Goal: Task Accomplishment & Management: Manage account settings

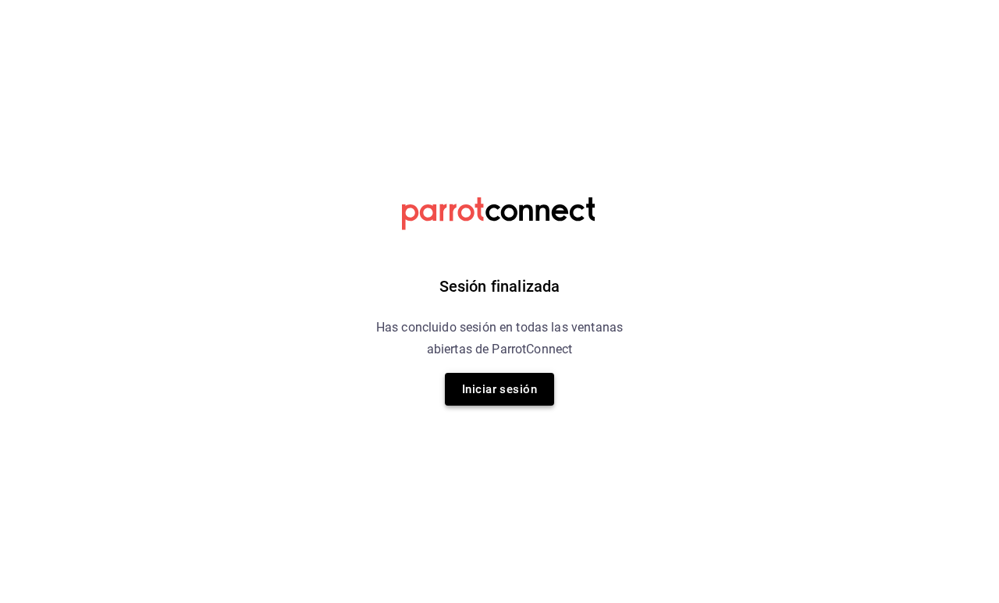
click at [514, 396] on button "Iniciar sesión" at bounding box center [499, 389] width 109 height 33
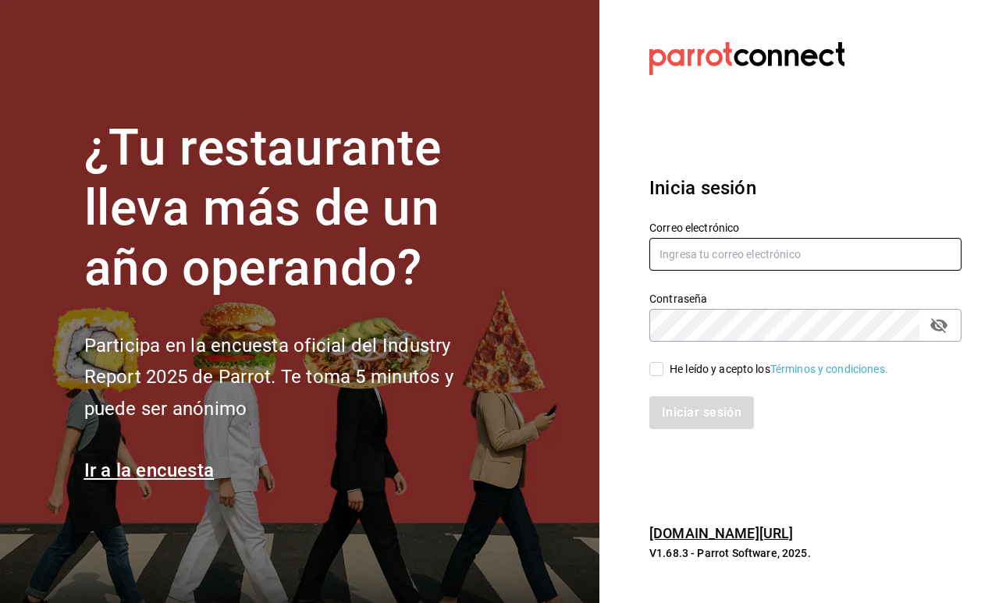
type input "fikagrantostador@gmail.com"
click at [658, 363] on input "He leído y acepto los Términos y condiciones." at bounding box center [656, 369] width 14 height 14
checkbox input "true"
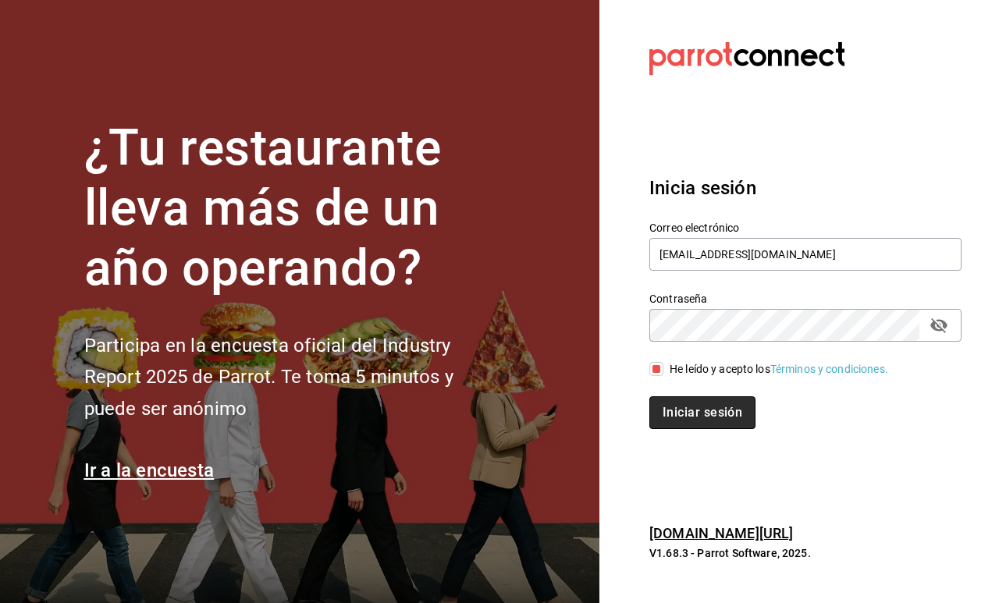
click at [700, 410] on button "Iniciar sesión" at bounding box center [702, 412] width 106 height 33
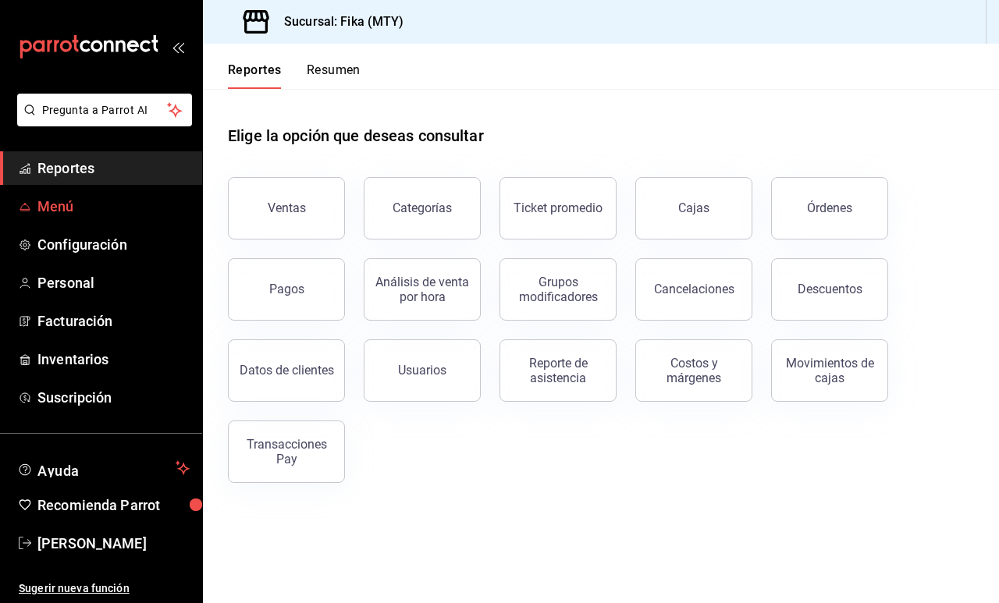
click at [80, 215] on span "Menú" at bounding box center [113, 206] width 152 height 21
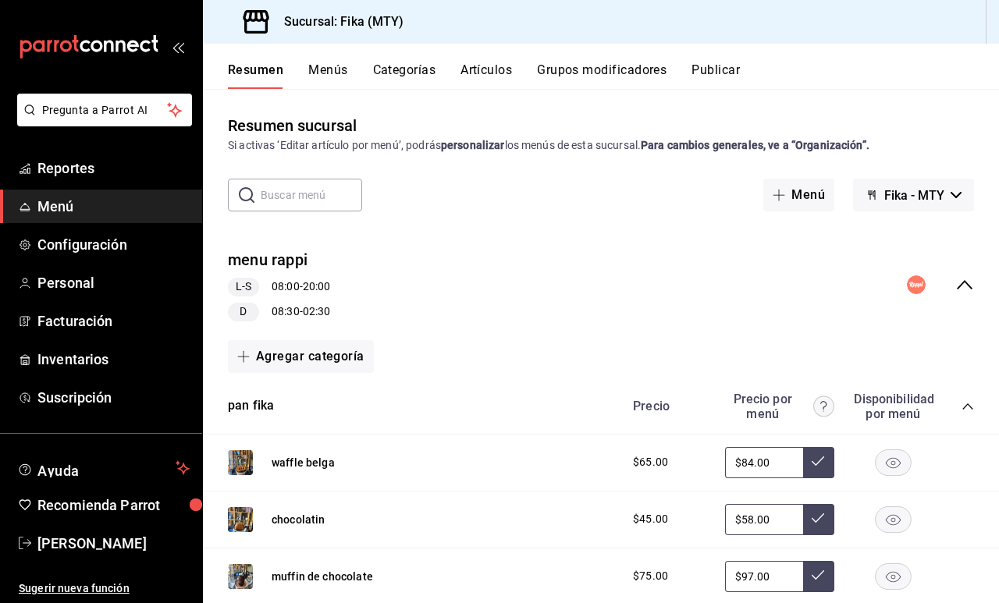
click at [485, 72] on button "Artículos" at bounding box center [486, 75] width 52 height 27
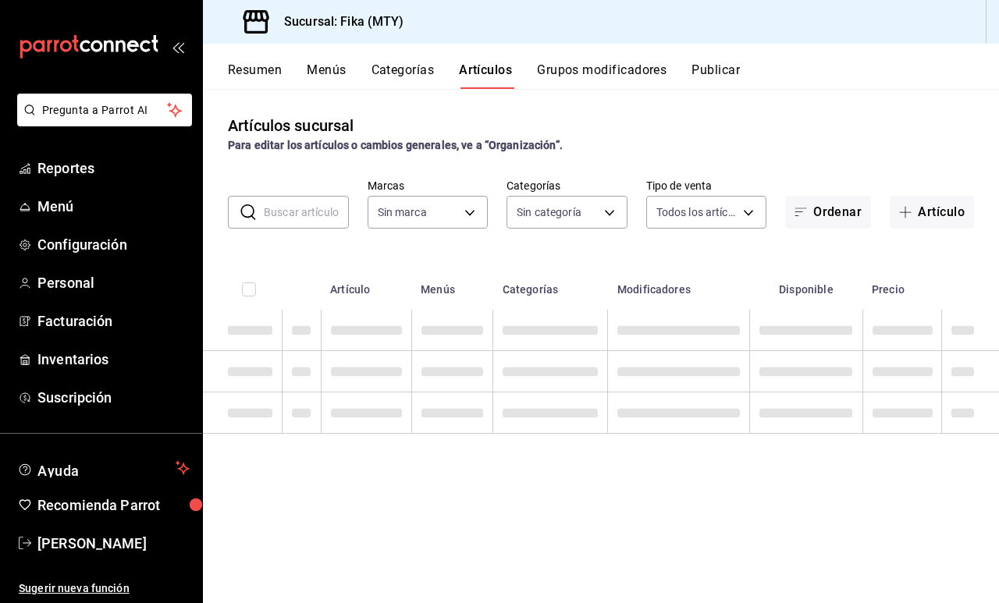
type input "7aaf3327-5c44-48f9-94f1-b594ce592dc8"
type input "c19318d1-41e4-4d54-8733-9c8836317384,6f1da3dd-1cae-4774-b684-46bf1ffc9cea,36dcd…"
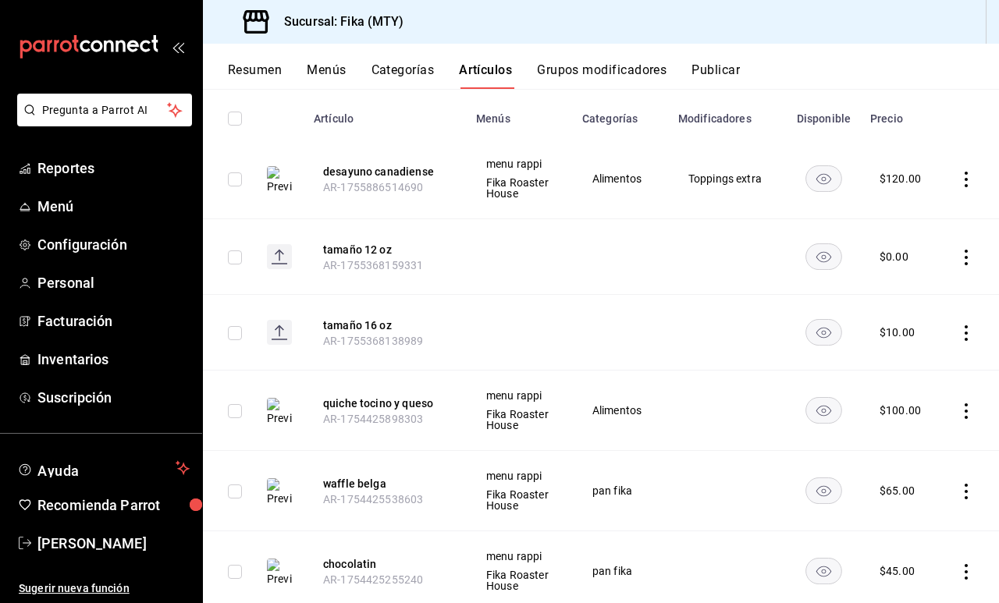
scroll to position [172, 0]
click at [608, 72] on button "Grupos modificadores" at bounding box center [602, 75] width 130 height 27
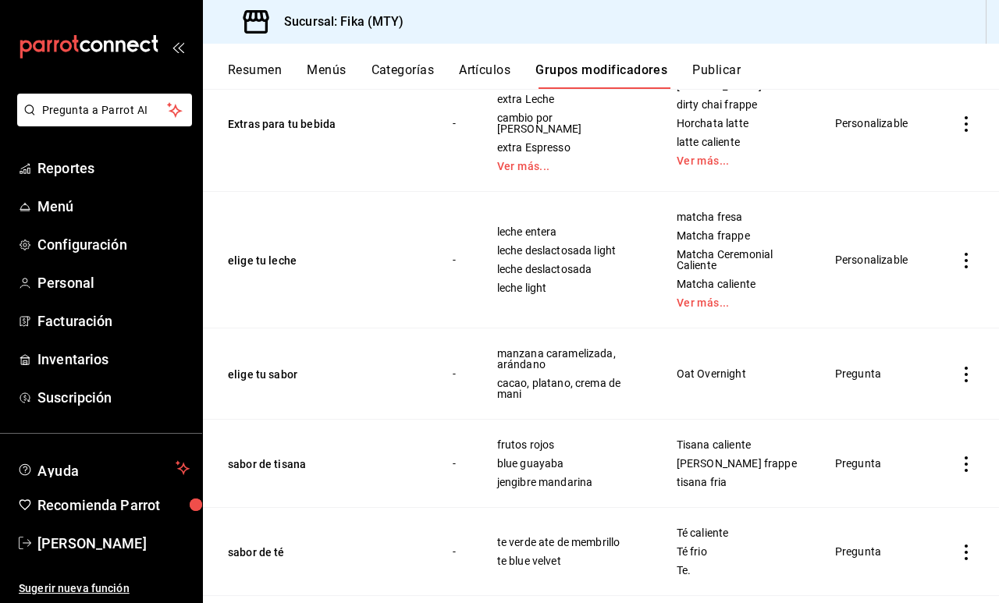
scroll to position [463, 0]
click at [963, 256] on icon "actions" at bounding box center [966, 262] width 16 height 16
click at [925, 293] on span "Editar" at bounding box center [919, 287] width 41 height 16
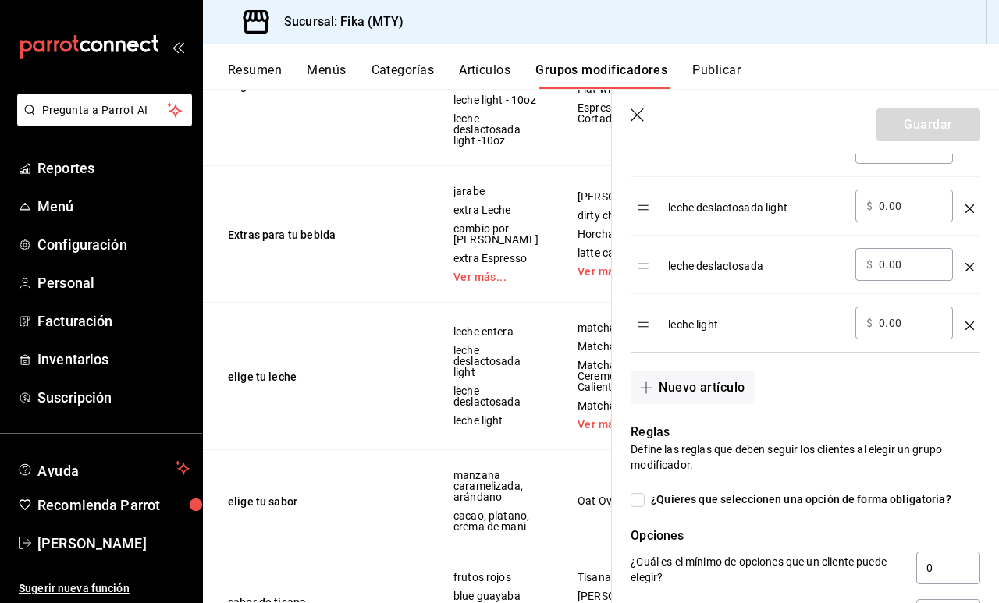
scroll to position [591, 0]
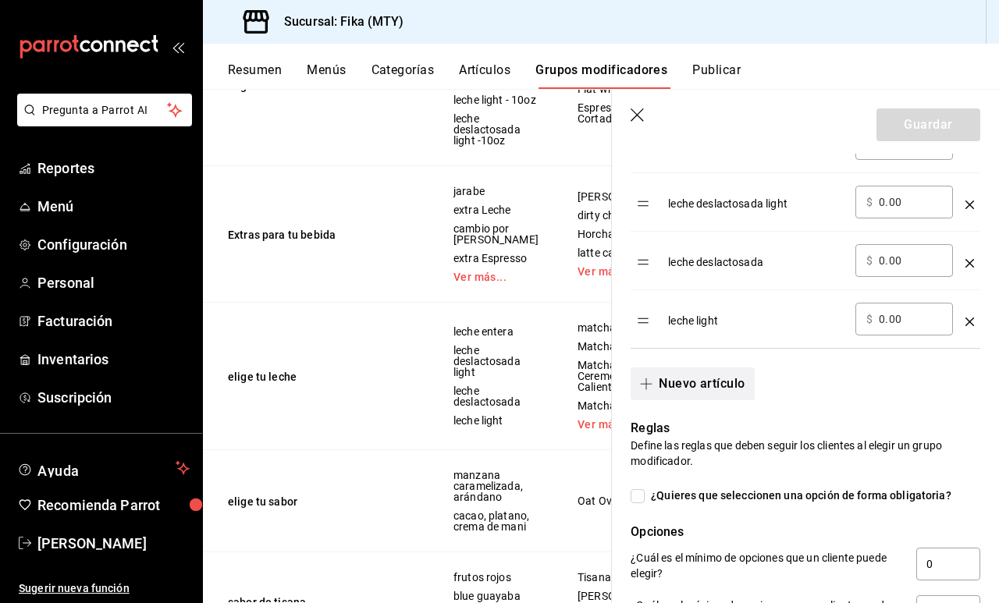
click at [707, 382] on button "Nuevo artículo" at bounding box center [692, 384] width 123 height 33
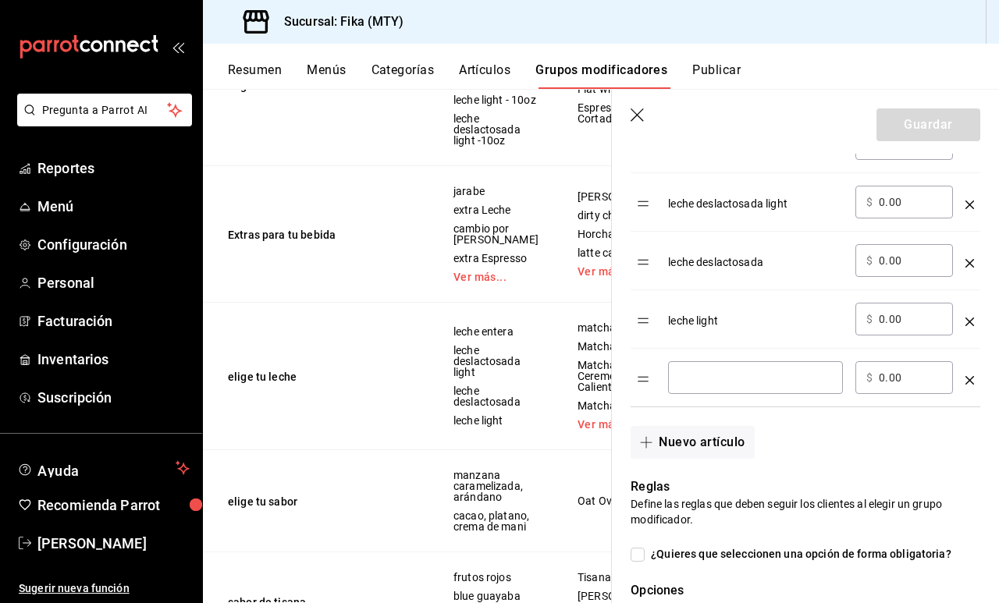
click at [779, 378] on input "optionsTable" at bounding box center [755, 378] width 153 height 16
type input "avena"
click at [880, 383] on input "0.00" at bounding box center [910, 378] width 63 height 16
type input "15.00"
click at [691, 446] on button "Nuevo artículo" at bounding box center [692, 442] width 123 height 33
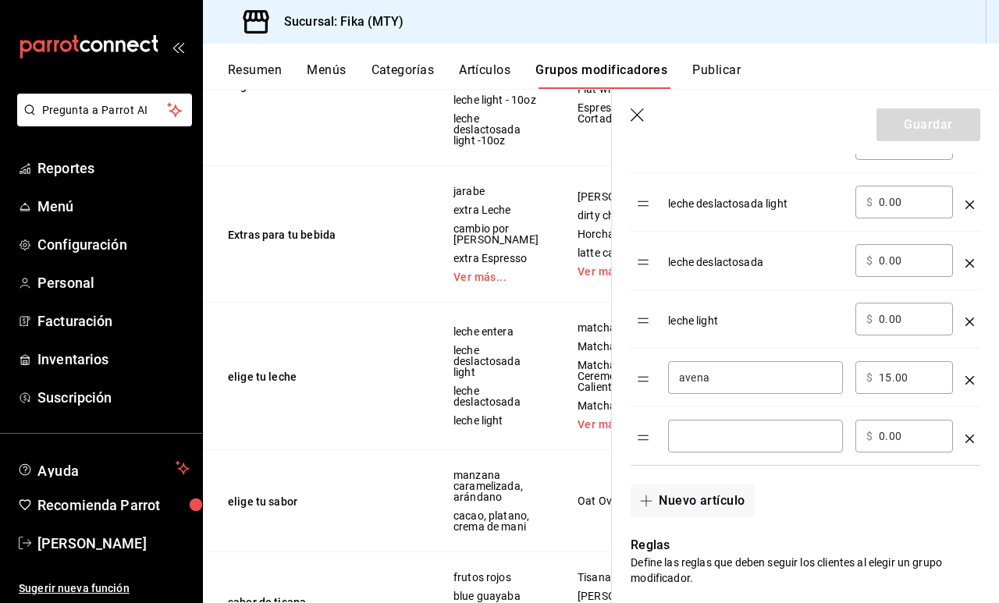
click at [691, 444] on input "optionsTable" at bounding box center [755, 436] width 153 height 16
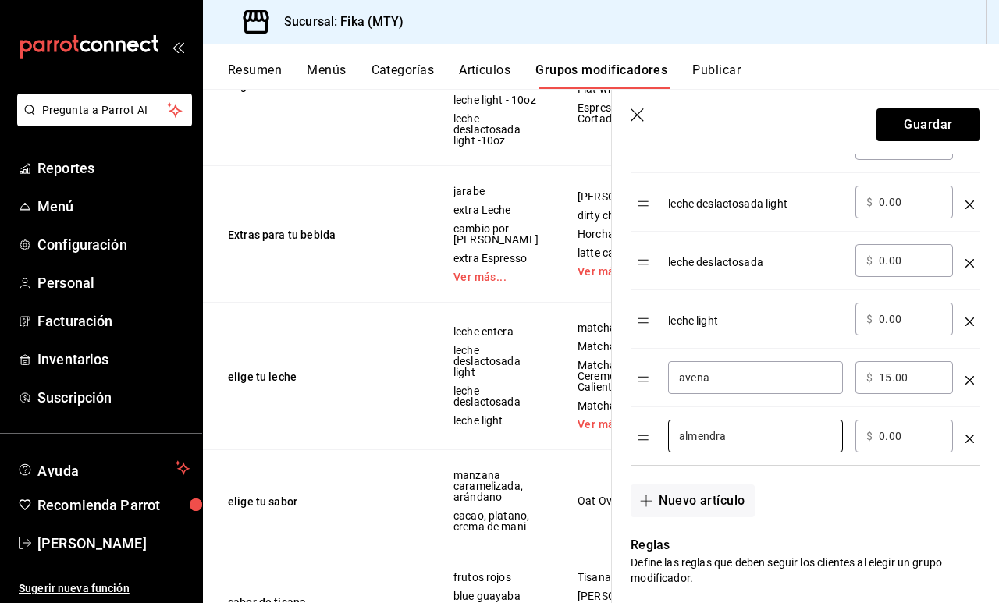
type input "almendra"
click at [882, 439] on input "0.00" at bounding box center [910, 436] width 63 height 16
type input "15.00"
click at [636, 493] on button "Nuevo artículo" at bounding box center [692, 501] width 123 height 33
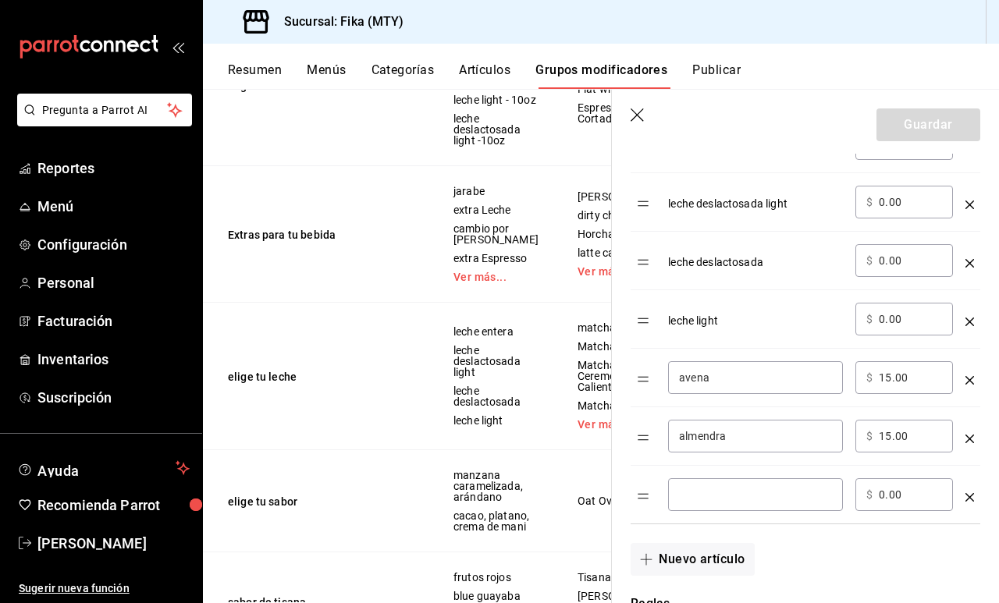
click at [715, 500] on input "optionsTable" at bounding box center [755, 495] width 153 height 16
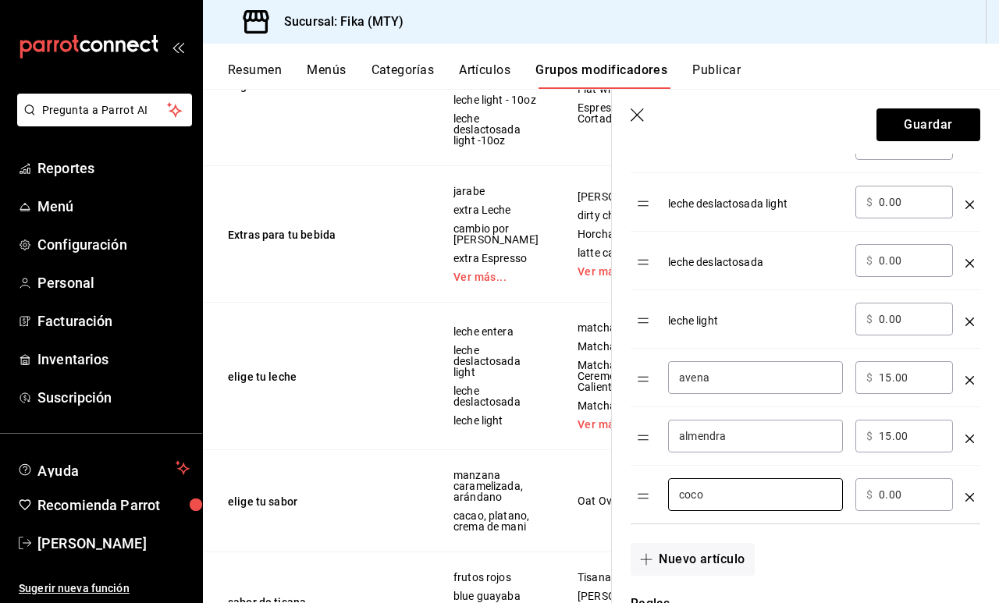
type input "coco"
click at [885, 495] on input "0.00" at bounding box center [910, 495] width 63 height 16
type input "15.00"
click at [858, 566] on div "Nuevo artículo" at bounding box center [796, 550] width 368 height 52
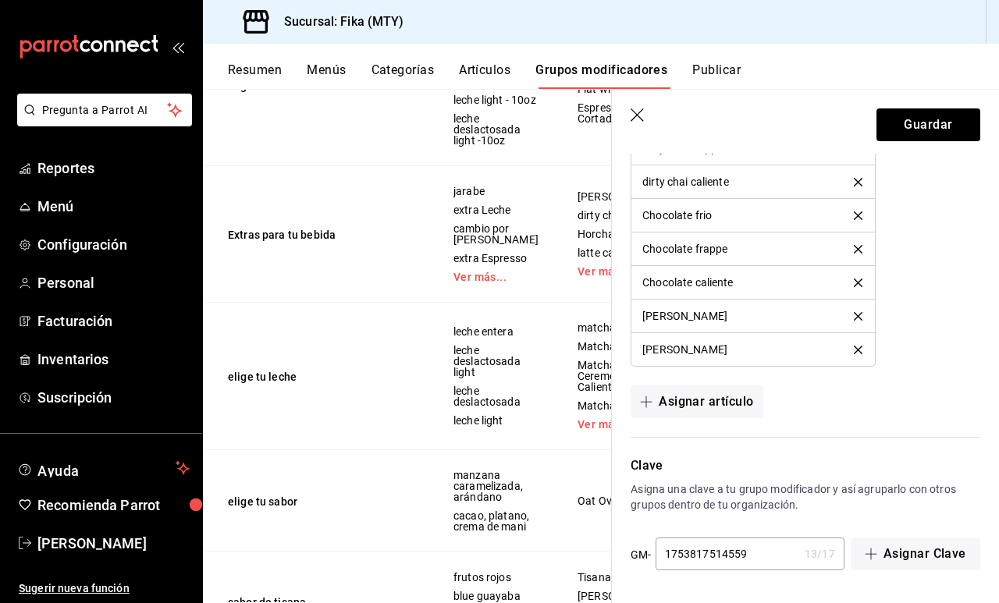
scroll to position [2189, 0]
click at [949, 130] on button "Guardar" at bounding box center [928, 124] width 104 height 33
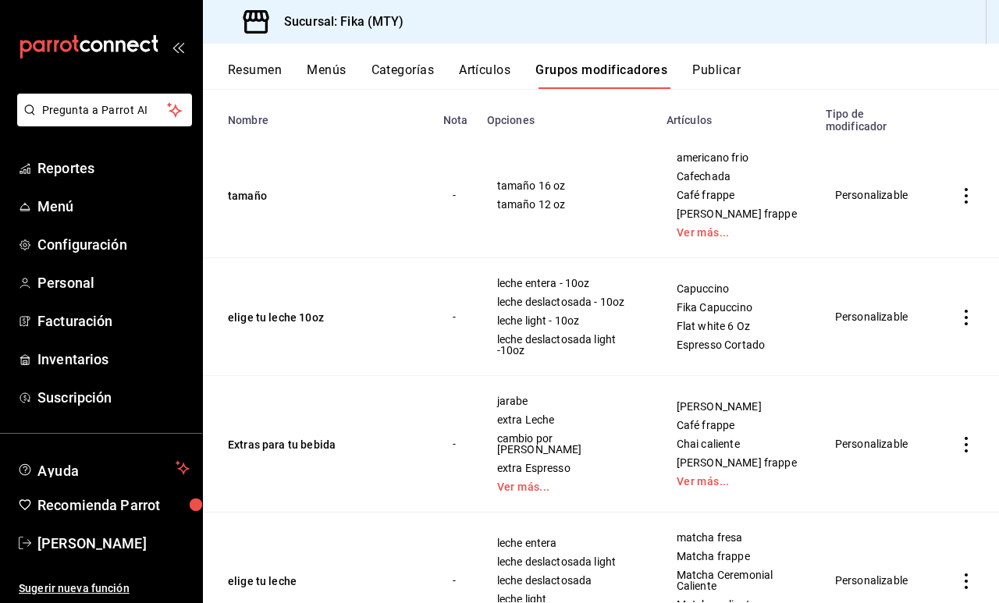
scroll to position [149, 0]
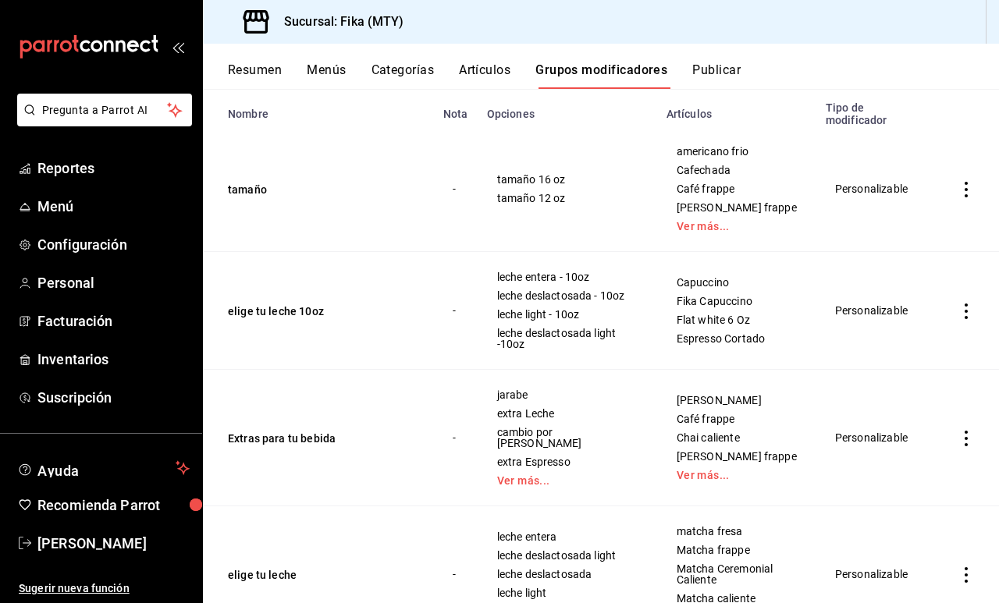
click at [968, 313] on icon "actions" at bounding box center [966, 312] width 16 height 16
click at [944, 346] on li "Editar" at bounding box center [905, 348] width 94 height 32
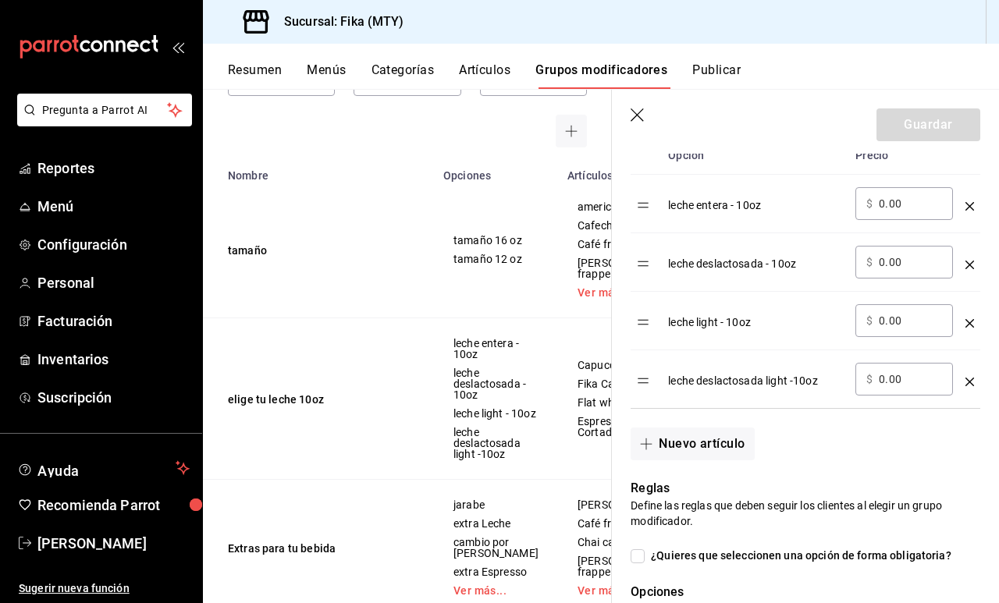
scroll to position [528, 0]
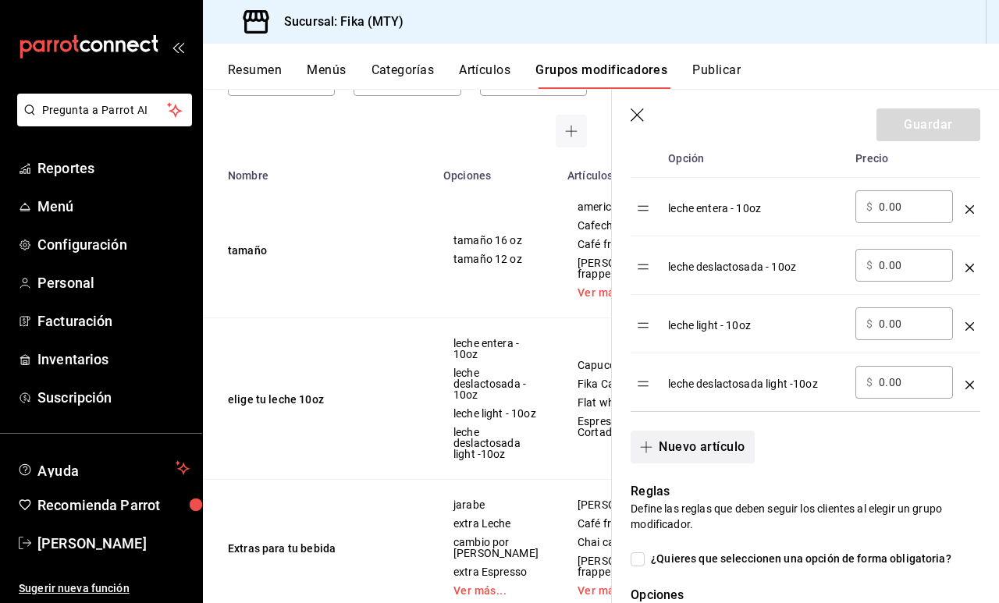
click at [740, 440] on button "Nuevo artículo" at bounding box center [692, 447] width 123 height 33
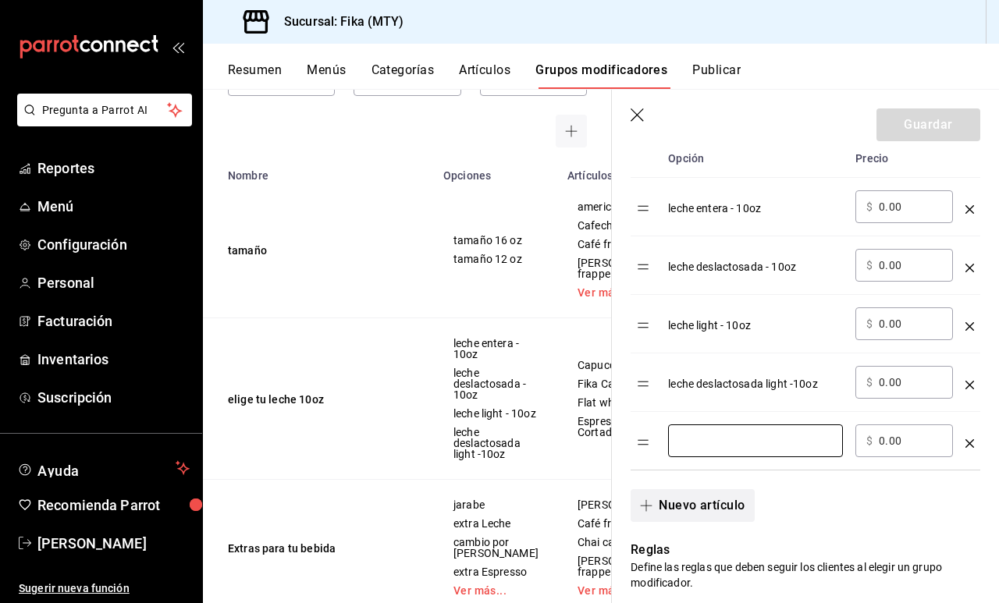
click at [740, 440] on input "optionsTable" at bounding box center [755, 441] width 153 height 16
click at [677, 442] on div "avena ​" at bounding box center [755, 441] width 175 height 33
click at [679, 443] on input "avena" at bounding box center [755, 441] width 153 height 16
type input "leche de avena"
click at [883, 440] on input "0.00" at bounding box center [910, 441] width 63 height 16
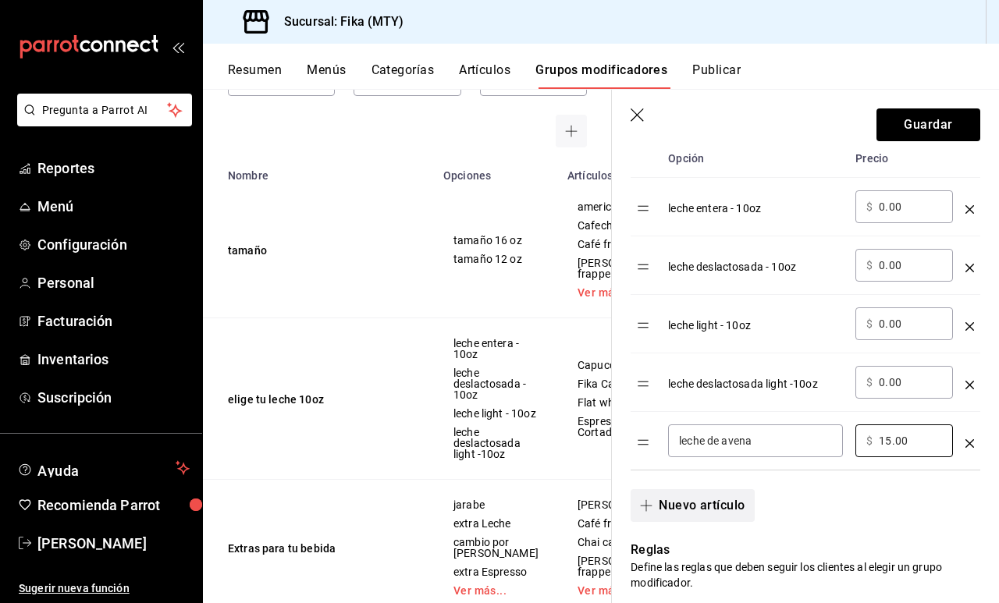
type input "15.00"
click at [714, 501] on button "Nuevo artículo" at bounding box center [692, 505] width 123 height 33
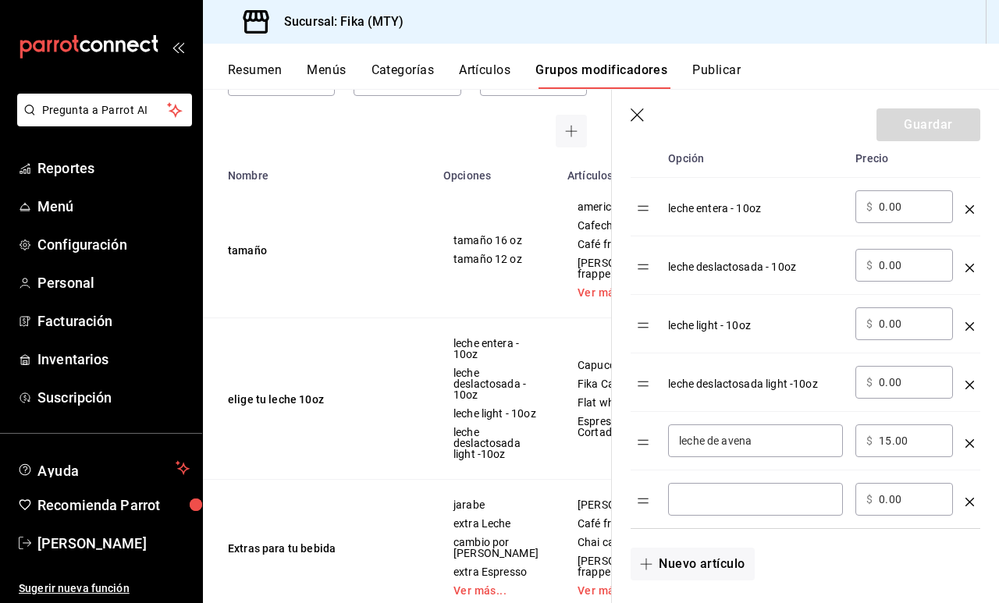
click at [714, 503] on input "optionsTable" at bounding box center [755, 500] width 153 height 16
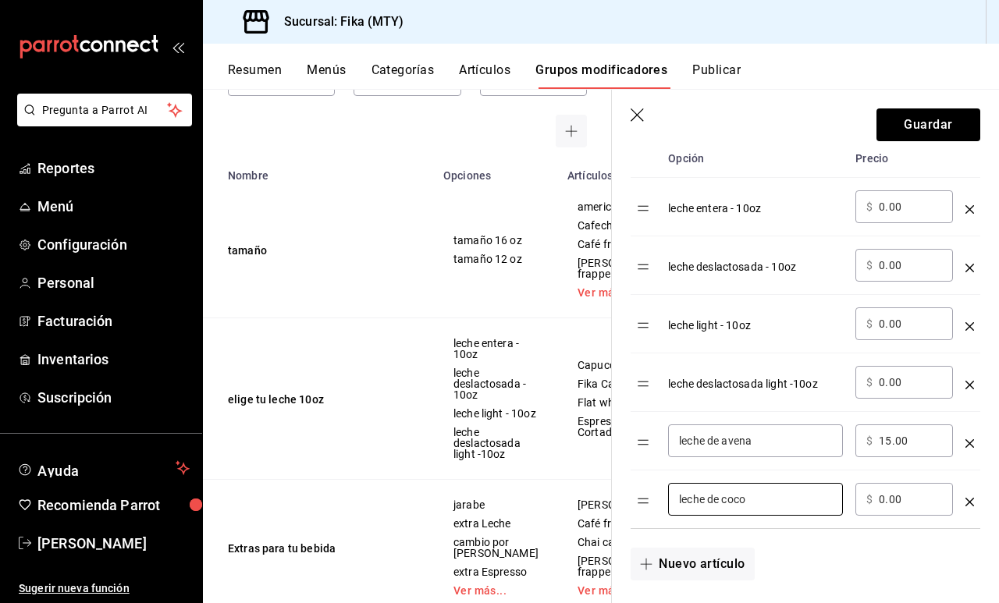
type input "leche de coco"
click at [883, 500] on input "0.00" at bounding box center [910, 500] width 63 height 16
type input "15.00"
click at [741, 558] on button "Nuevo artículo" at bounding box center [692, 564] width 123 height 33
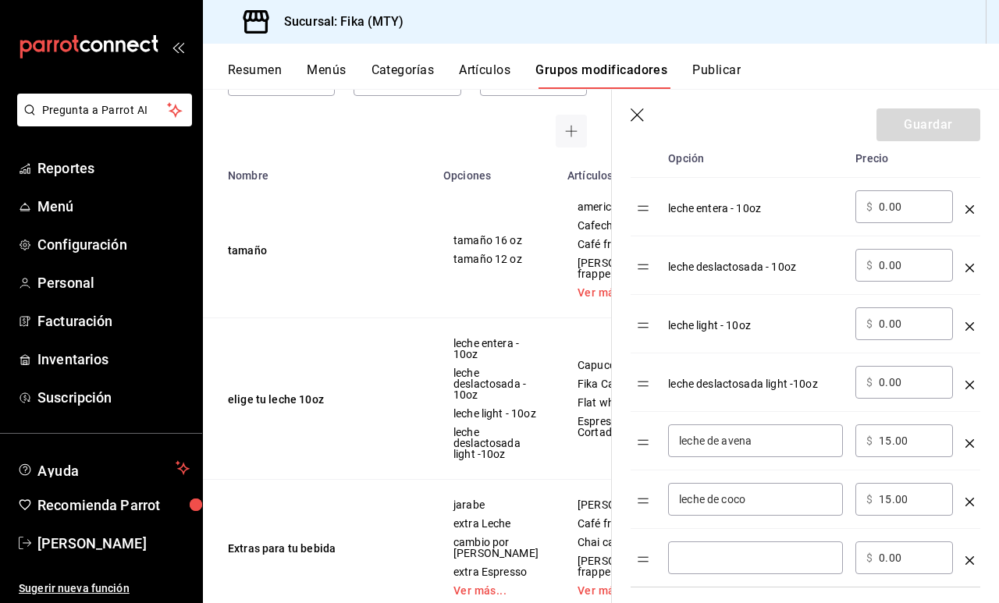
click at [741, 556] on input "optionsTable" at bounding box center [755, 558] width 153 height 16
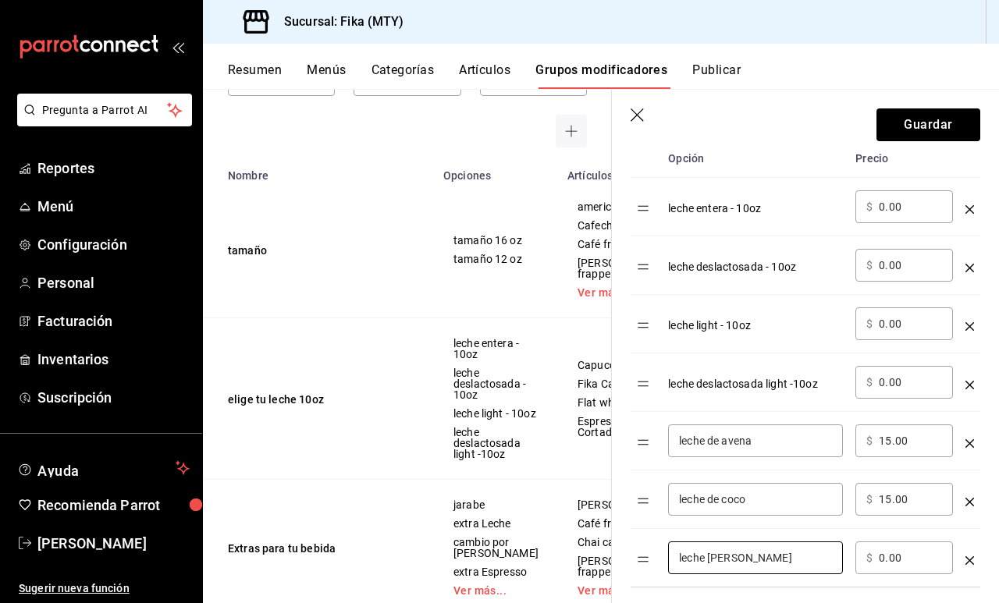
type input "leche [PERSON_NAME]"
click at [883, 560] on input "0.00" at bounding box center [910, 558] width 63 height 16
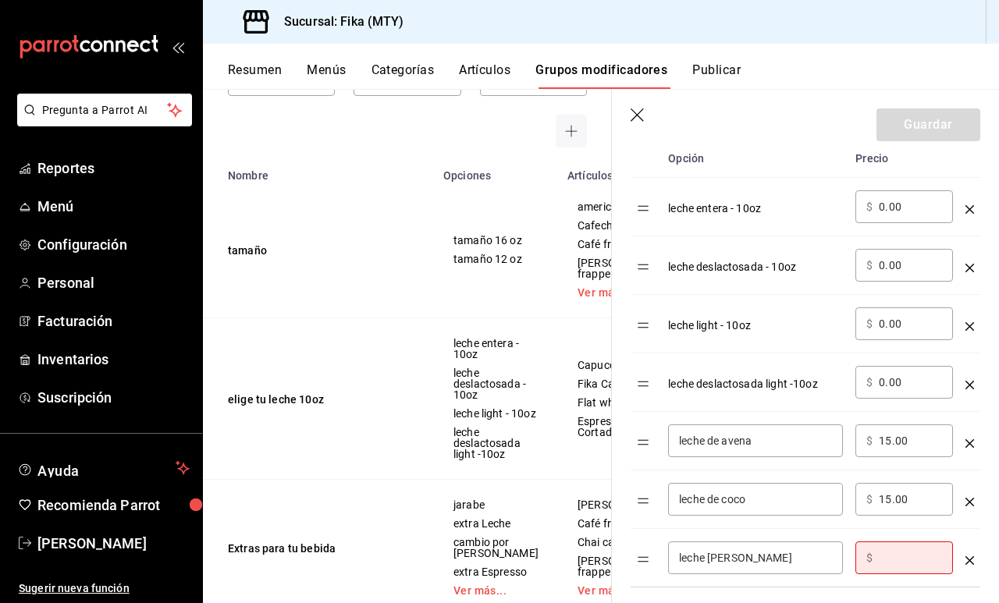
type input "5.00"
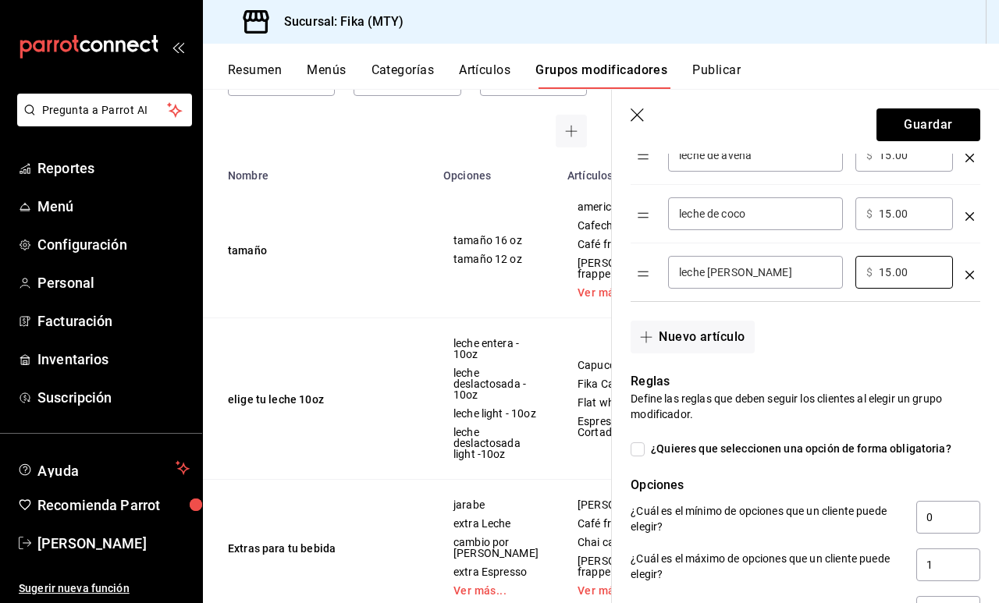
scroll to position [553, 0]
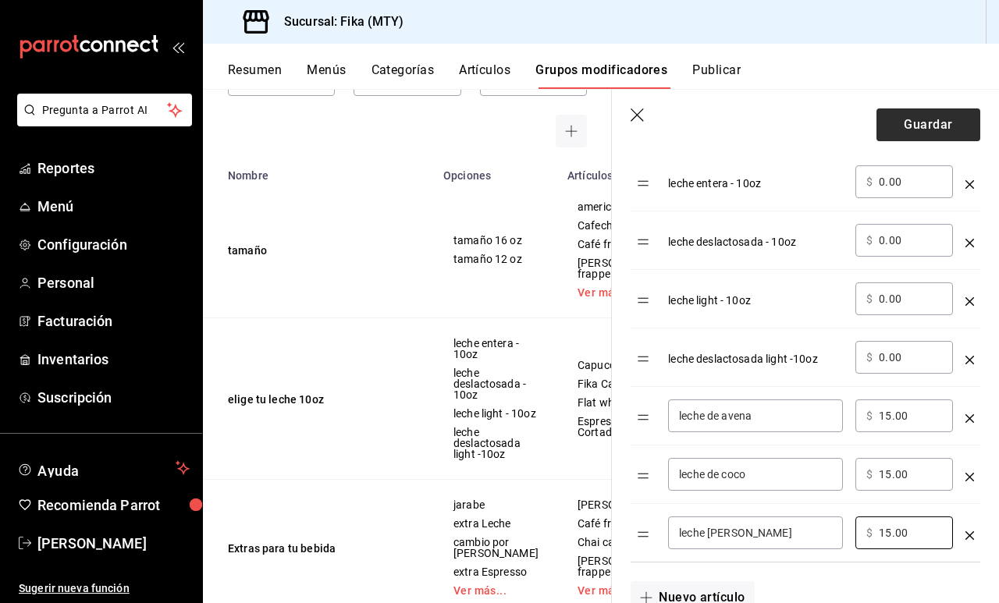
type input "15.00"
click at [973, 132] on button "Guardar" at bounding box center [928, 124] width 104 height 33
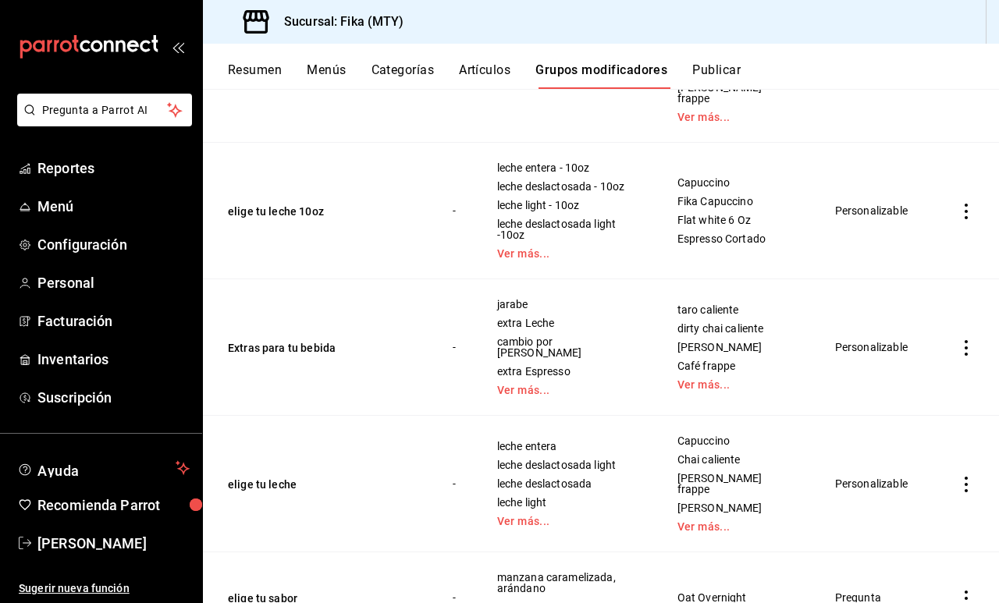
scroll to position [277, 0]
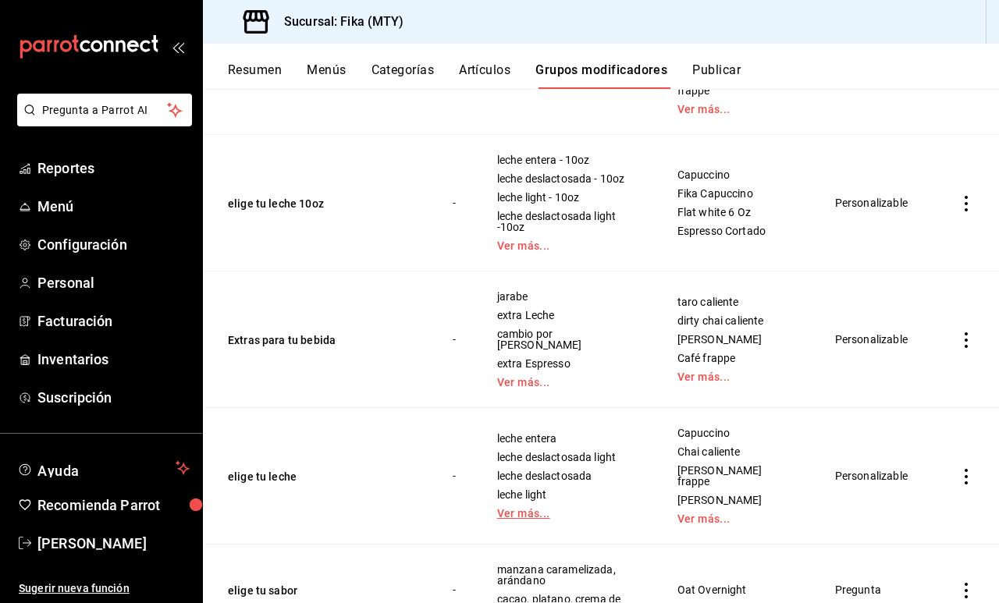
click at [540, 508] on link "Ver más..." at bounding box center [567, 513] width 141 height 11
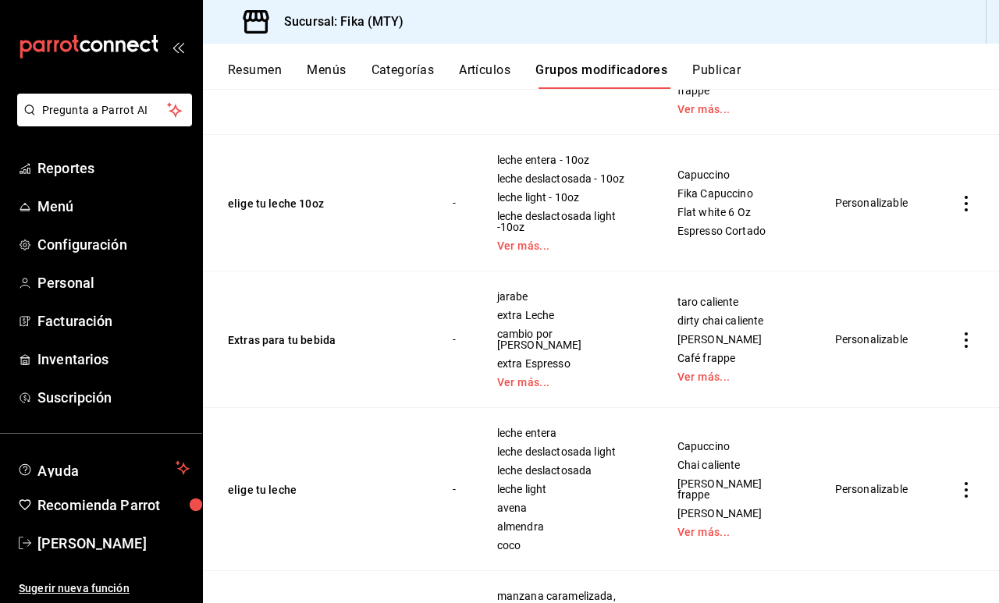
click at [973, 457] on td "simple table" at bounding box center [966, 489] width 66 height 163
click at [960, 482] on icon "actions" at bounding box center [966, 490] width 16 height 16
click at [934, 489] on li "Editar" at bounding box center [905, 498] width 94 height 32
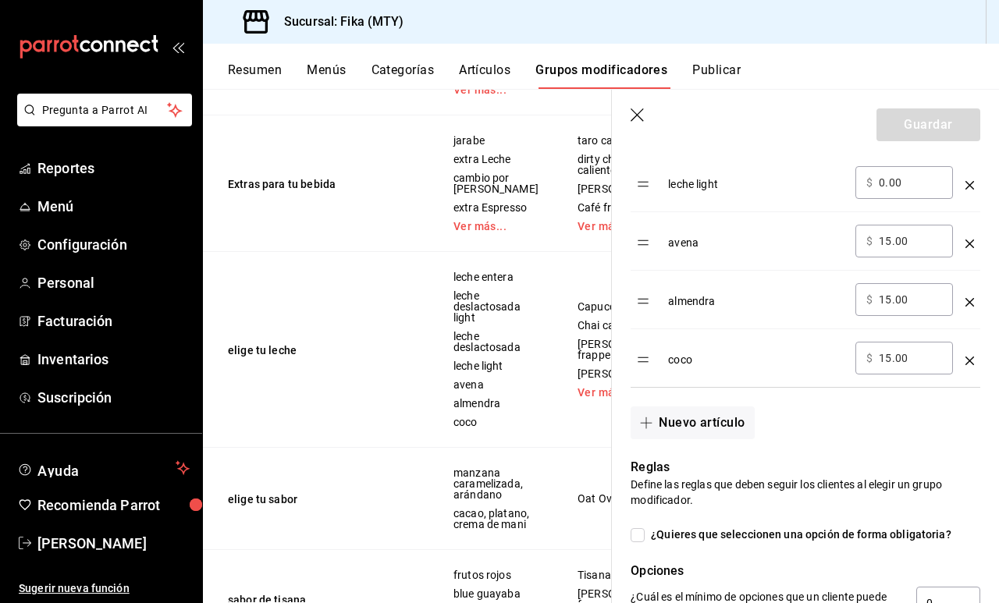
scroll to position [588, 0]
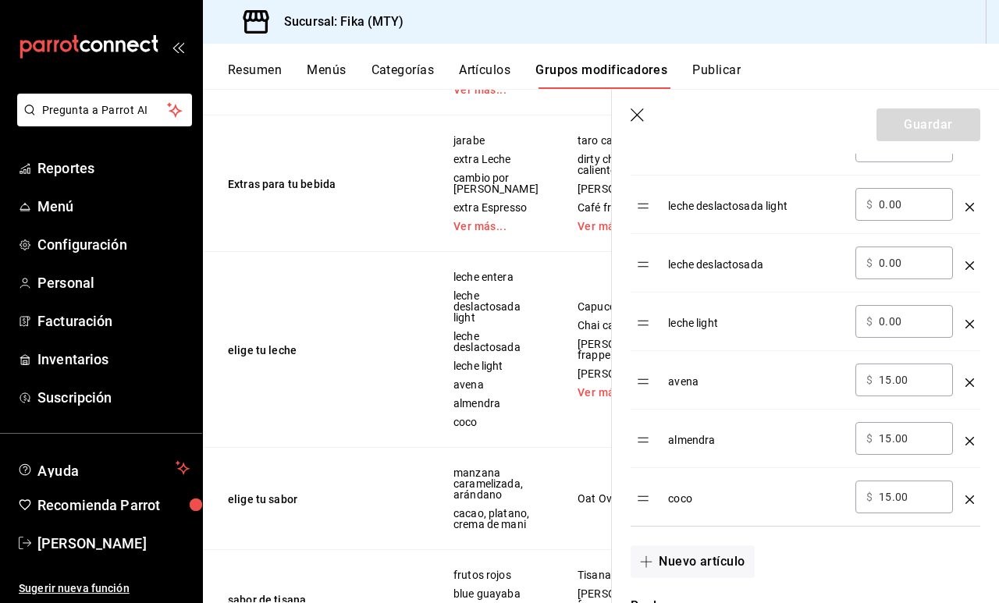
click at [670, 392] on td "avena" at bounding box center [755, 380] width 187 height 59
click at [678, 382] on div "avena" at bounding box center [755, 377] width 175 height 26
click at [667, 385] on td "avena" at bounding box center [755, 380] width 187 height 59
click at [649, 382] on table "Opción Precio leche entera ​ $ 0.00 ​ leche deslactosada light ​ $ 0.00 ​ leche…" at bounding box center [806, 302] width 350 height 447
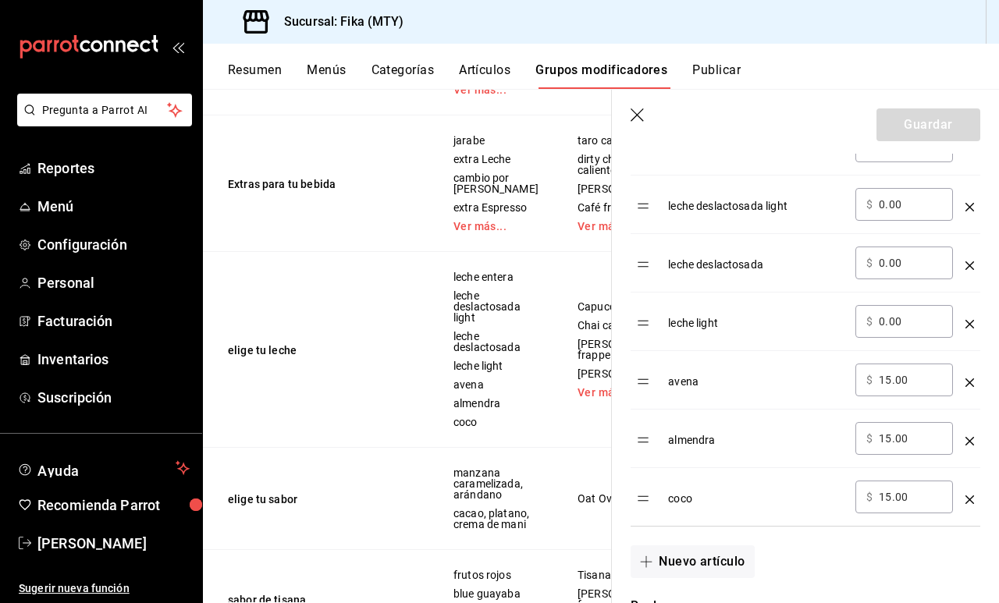
click at [649, 382] on table "Opción Precio leche entera ​ $ 0.00 ​ leche deslactosada light ​ $ 0.00 ​ leche…" at bounding box center [806, 302] width 350 height 447
click at [644, 382] on table "Opción Precio leche entera ​ $ 0.00 ​ leche deslactosada light ​ $ 0.00 ​ leche…" at bounding box center [806, 302] width 350 height 447
drag, startPoint x: 644, startPoint y: 382, endPoint x: 652, endPoint y: 385, distance: 8.9
click at [655, 385] on table "Opción Precio leche entera ​ $ 0.00 ​ leche deslactosada light ​ $ 0.00 ​ leche…" at bounding box center [806, 302] width 350 height 447
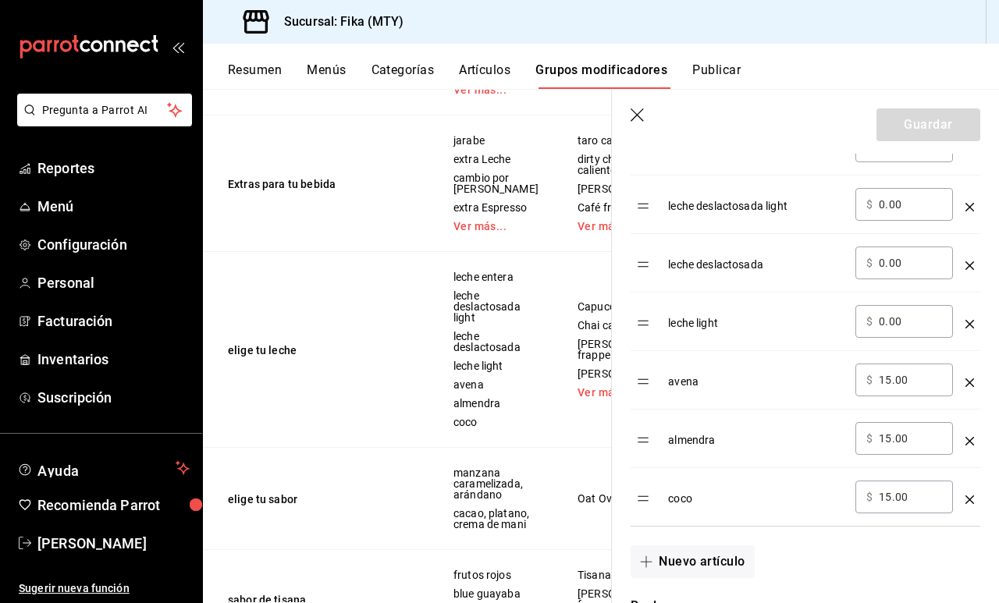
click at [690, 382] on div "avena" at bounding box center [755, 377] width 175 height 26
click at [691, 386] on div "avena" at bounding box center [755, 377] width 175 height 26
click at [709, 382] on div "avena" at bounding box center [755, 377] width 175 height 26
click at [973, 384] on icon "optionsTable" at bounding box center [969, 382] width 9 height 9
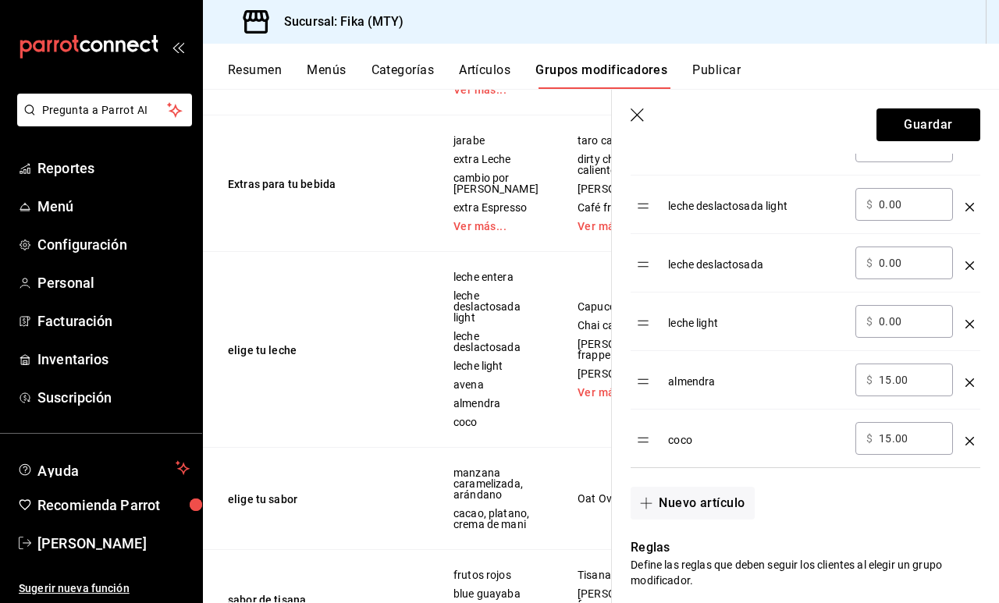
click at [973, 384] on icon "optionsTable" at bounding box center [969, 382] width 9 height 9
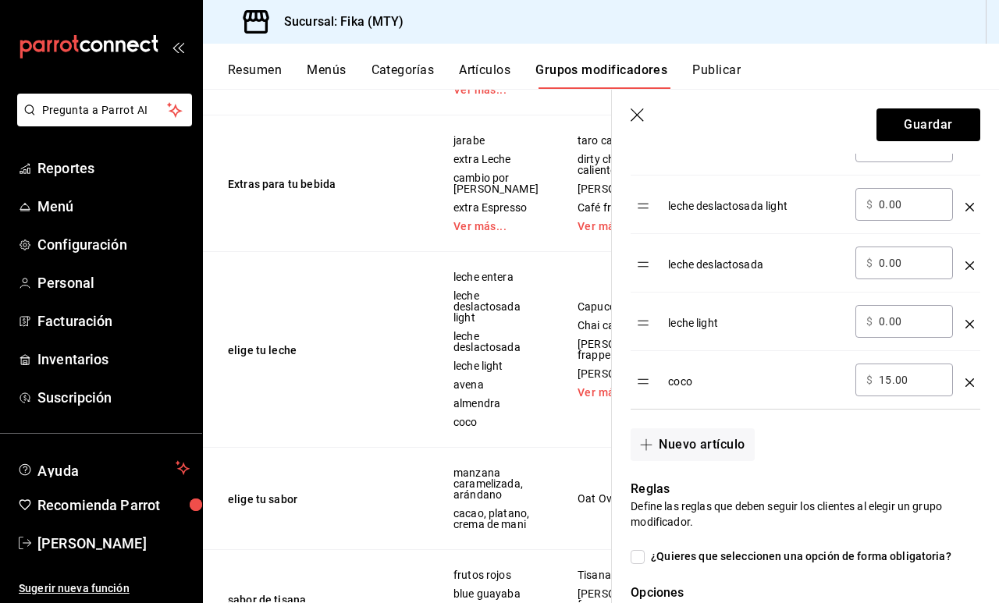
click at [966, 379] on icon "optionsTable" at bounding box center [969, 382] width 9 height 9
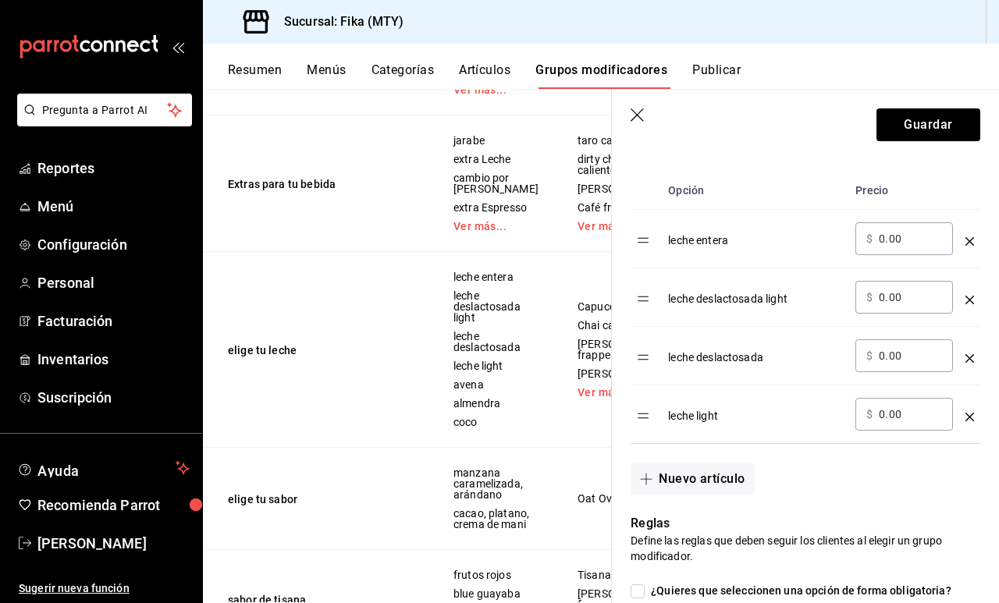
scroll to position [497, 0]
click at [678, 484] on button "Nuevo artículo" at bounding box center [692, 477] width 123 height 33
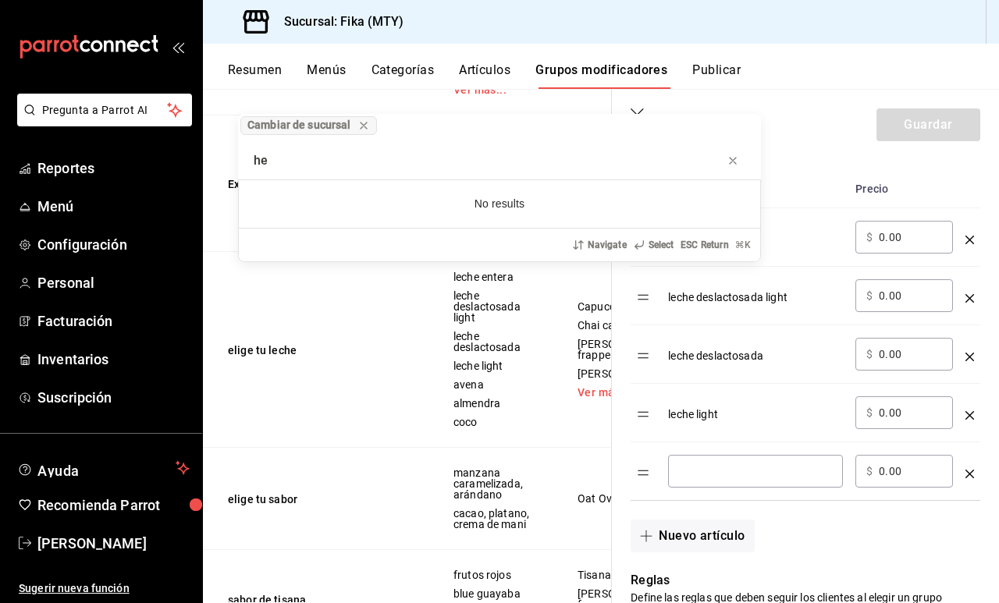
type input "he"
click at [727, 475] on div "Cambiar de sucursal he No results Navigate Select ESC Return ⌘ K" at bounding box center [499, 301] width 999 height 603
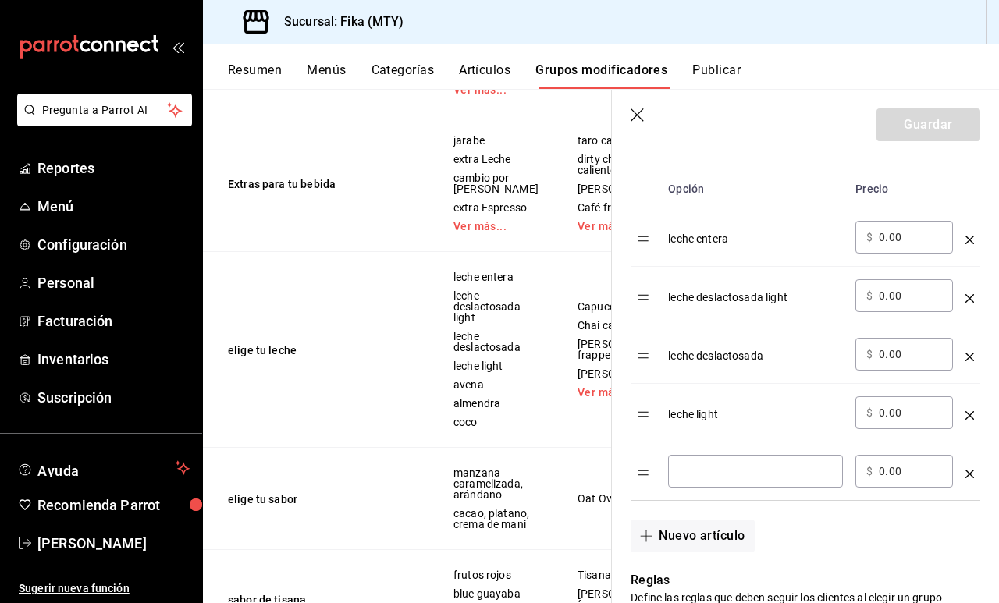
click at [727, 475] on input "optionsTable" at bounding box center [755, 472] width 153 height 16
type input "leche de coco"
click at [881, 473] on input "0.00" at bounding box center [910, 472] width 63 height 16
type input "15.00"
click at [682, 534] on button "Nuevo artículo" at bounding box center [692, 536] width 123 height 33
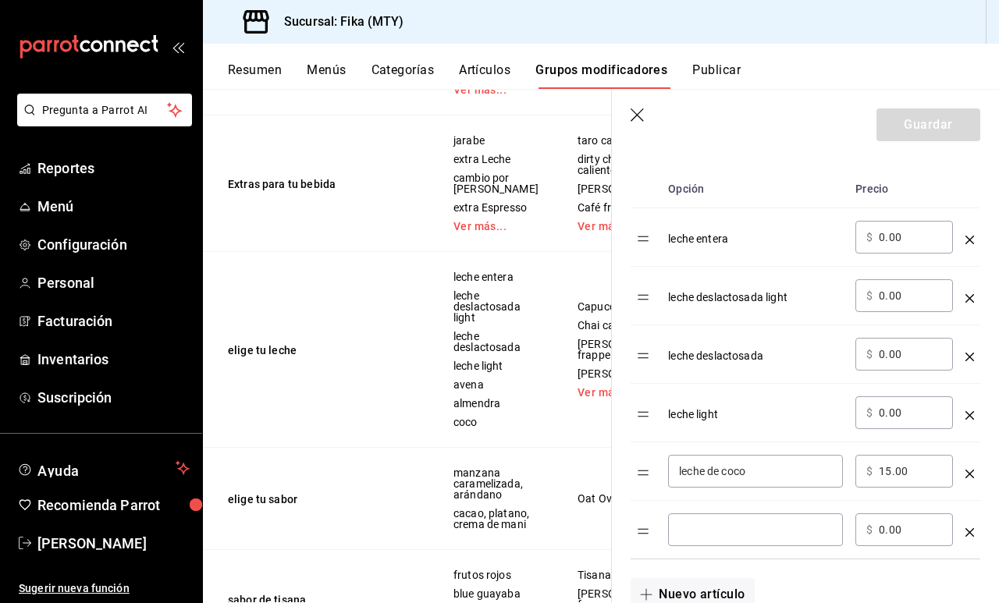
click at [698, 531] on input "optionsTable" at bounding box center [755, 530] width 153 height 16
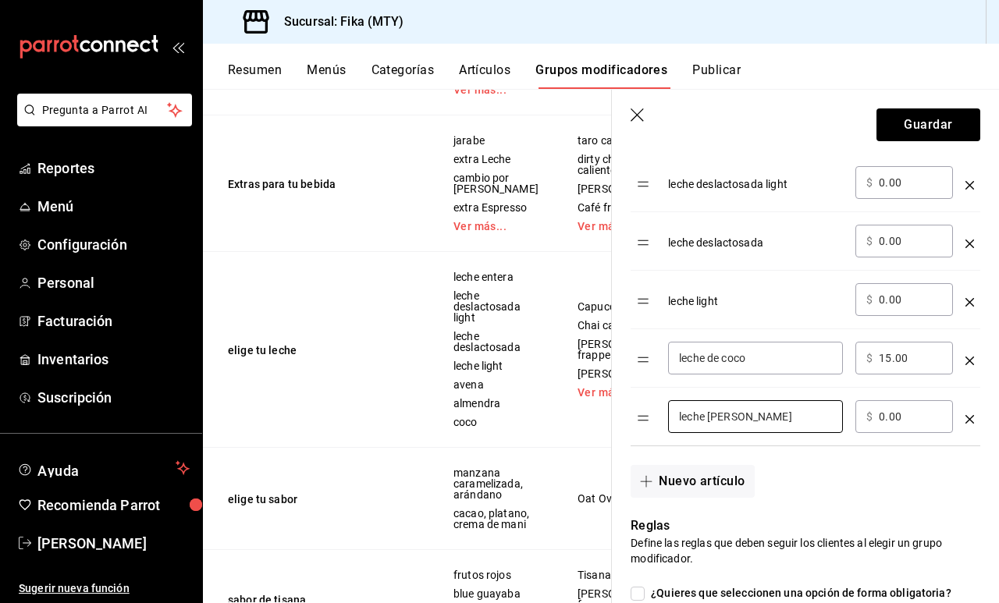
type input "leche [PERSON_NAME]"
drag, startPoint x: 885, startPoint y: 418, endPoint x: 862, endPoint y: 441, distance: 33.1
click at [885, 418] on input "0.00" at bounding box center [910, 417] width 63 height 16
type input "15.00"
click at [740, 485] on button "Nuevo artículo" at bounding box center [692, 481] width 123 height 33
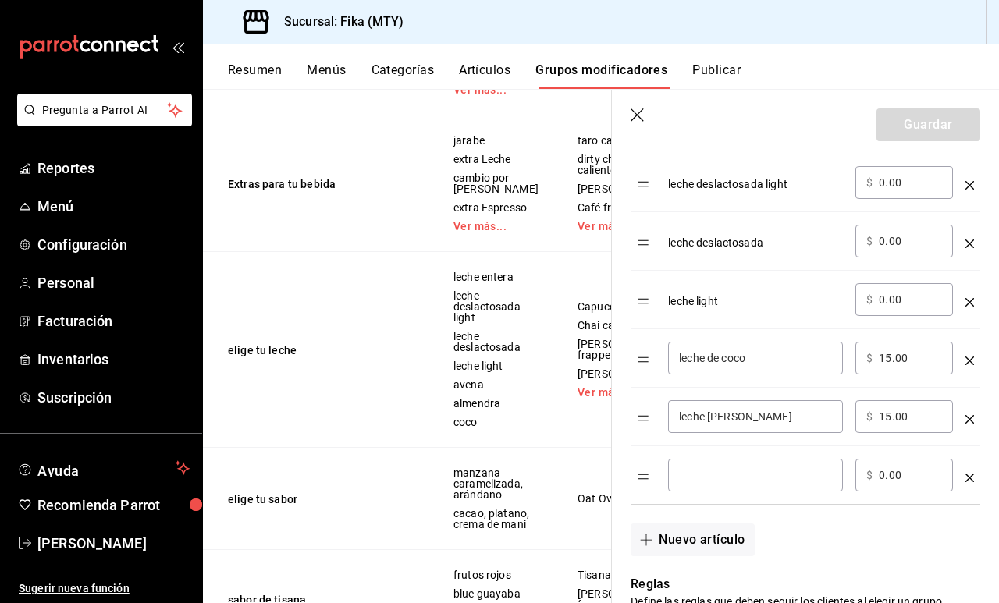
click at [736, 471] on input "optionsTable" at bounding box center [755, 475] width 153 height 16
type input "leche de avena"
click at [883, 474] on input "0.00" at bounding box center [910, 475] width 63 height 16
type input "15.00"
click at [928, 130] on button "Guardar" at bounding box center [928, 124] width 104 height 33
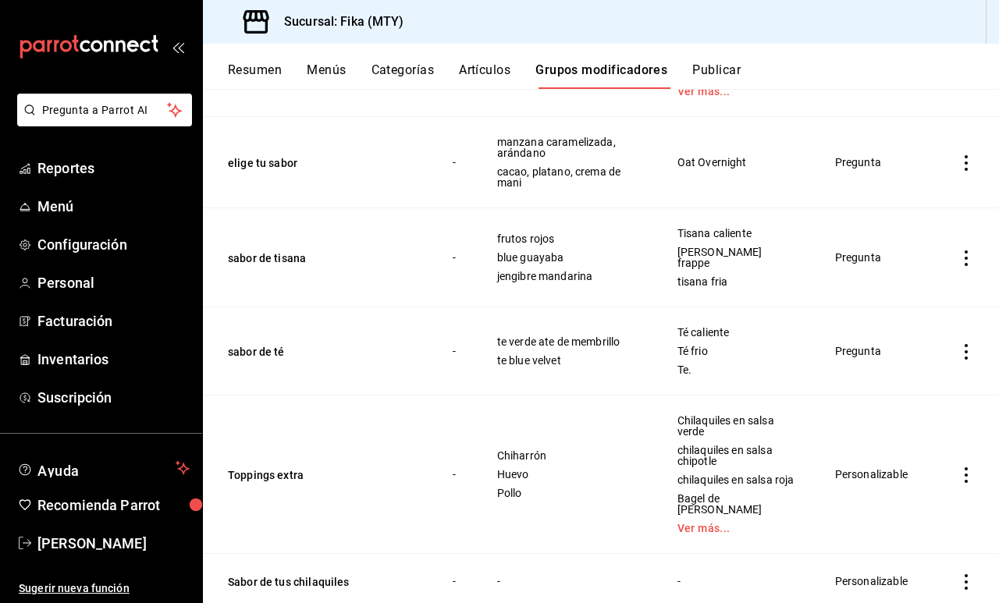
click at [777, 364] on span "Te." at bounding box center [736, 369] width 119 height 11
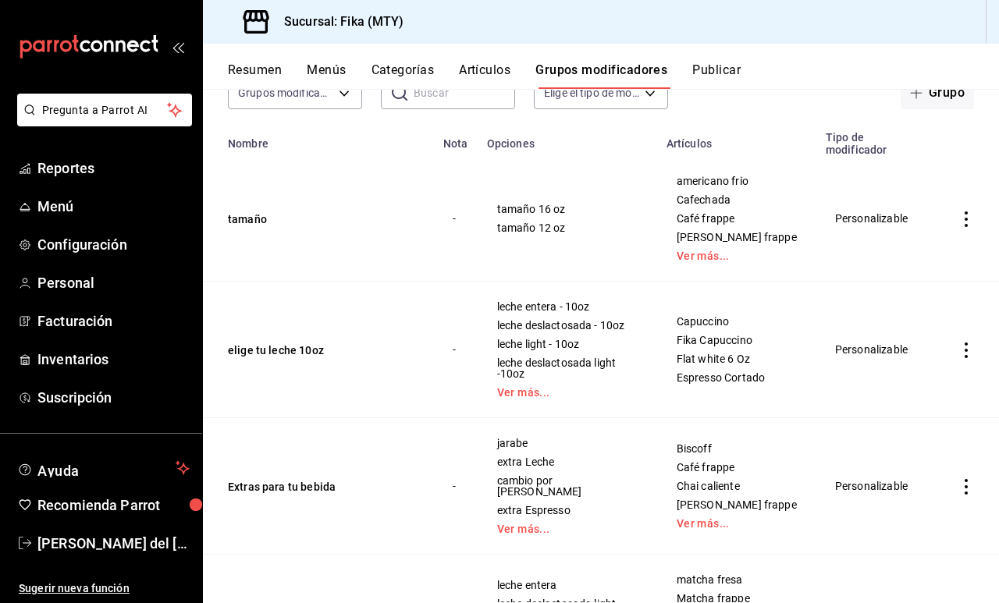
scroll to position [185, 0]
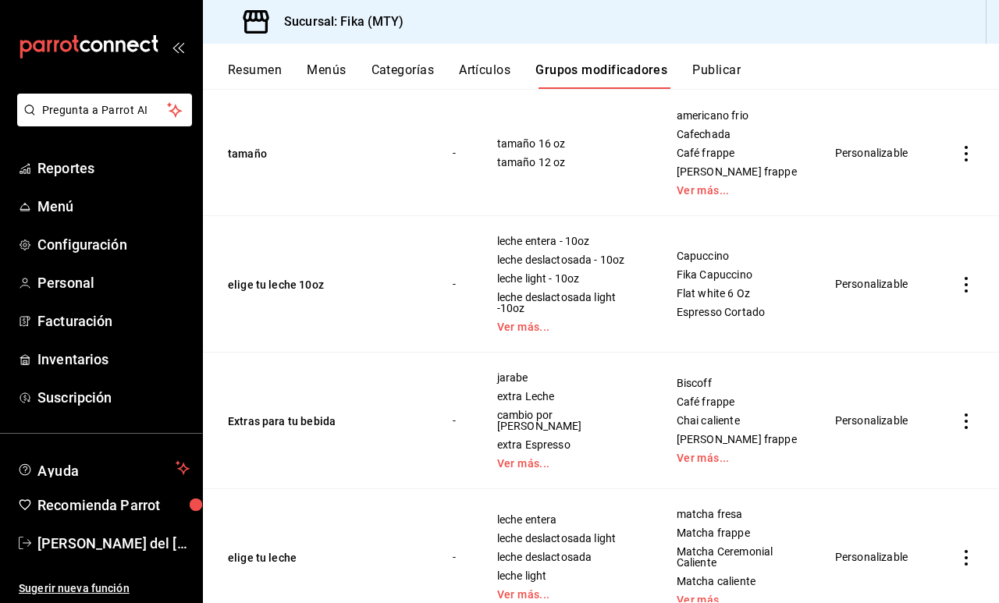
click at [966, 419] on icon "actions" at bounding box center [966, 422] width 16 height 16
click at [933, 452] on span "Editar" at bounding box center [919, 452] width 41 height 16
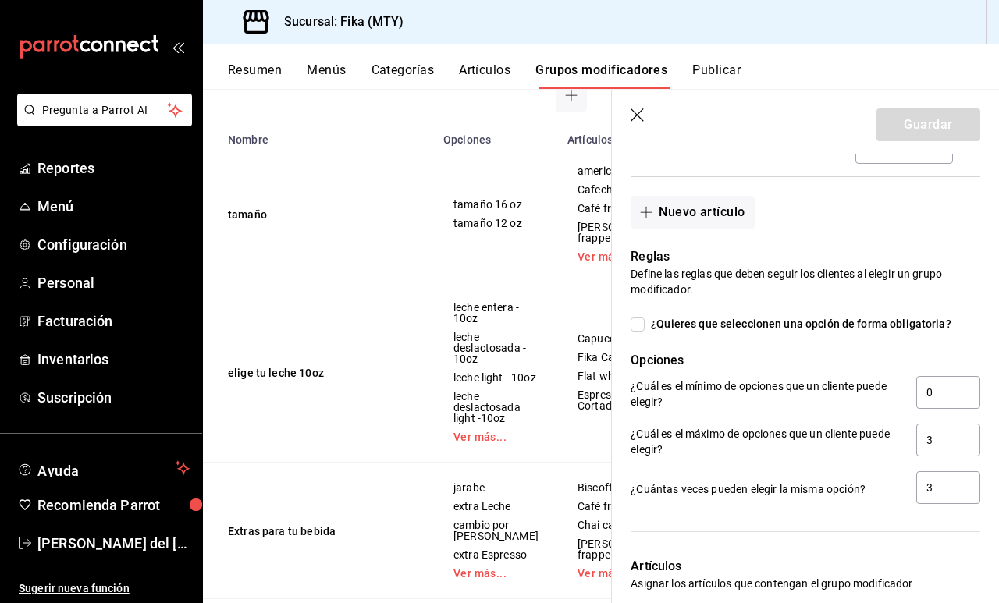
scroll to position [1176, 0]
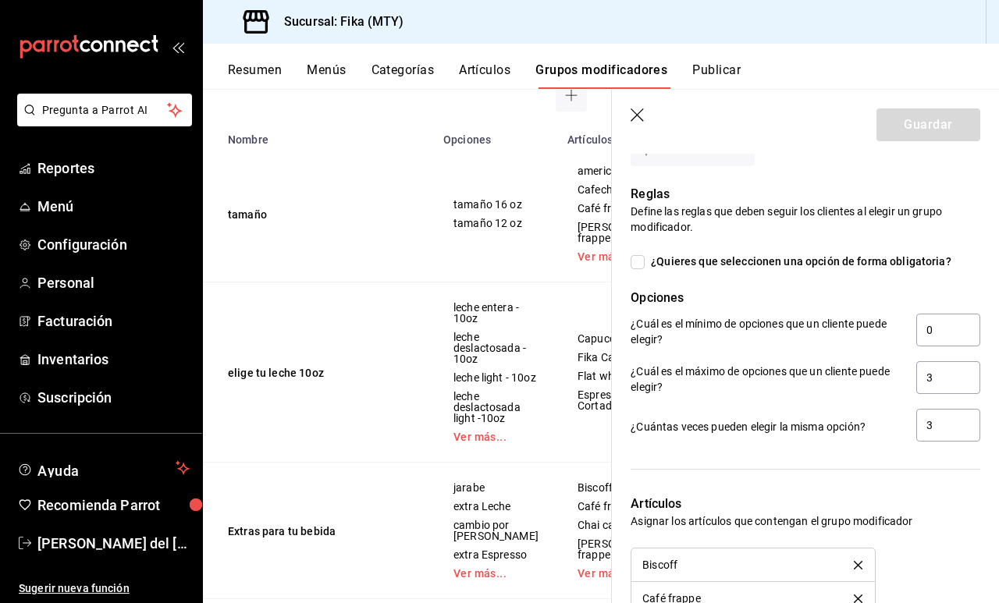
click at [636, 118] on icon "button" at bounding box center [639, 116] width 16 height 16
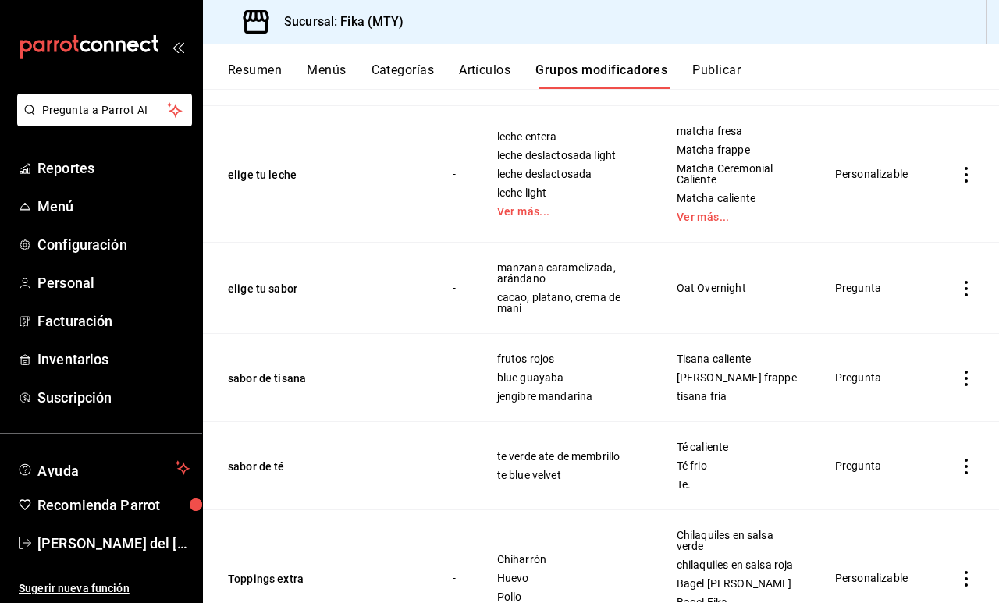
scroll to position [555, 0]
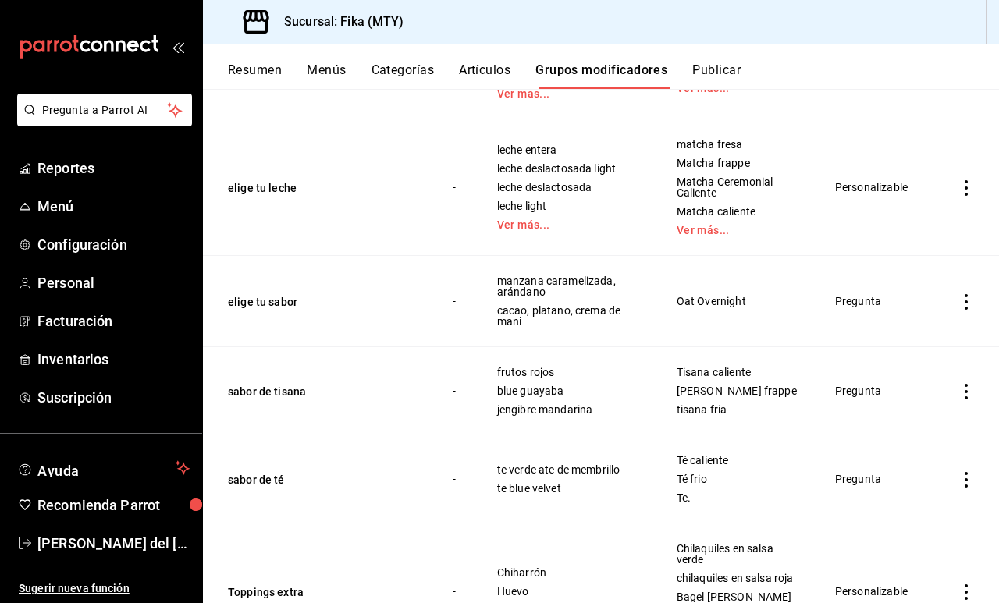
click at [962, 180] on icon "actions" at bounding box center [966, 188] width 16 height 16
click at [926, 210] on span "Editar" at bounding box center [919, 213] width 41 height 16
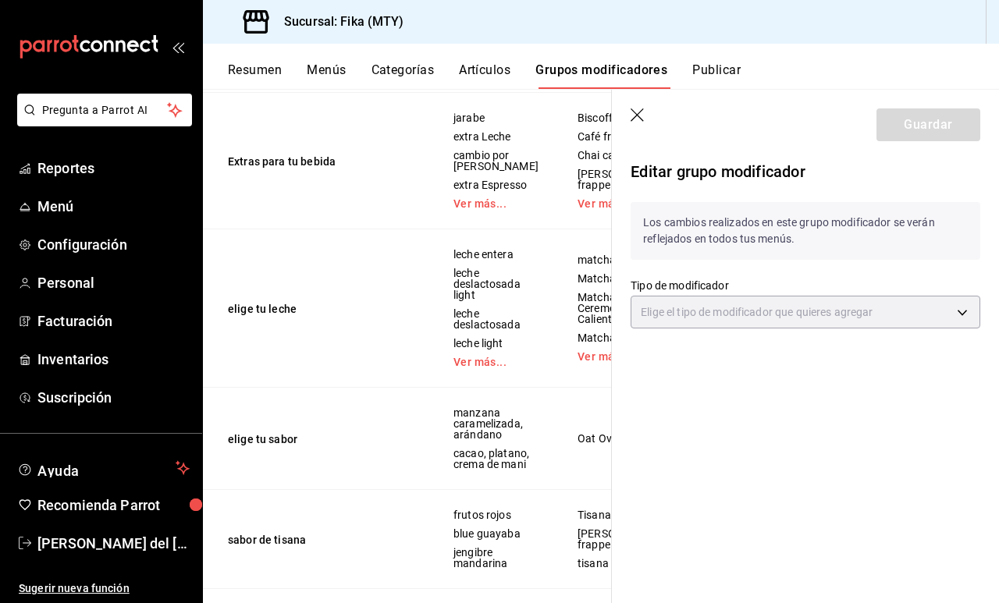
type input "CUSTOMIZABLE"
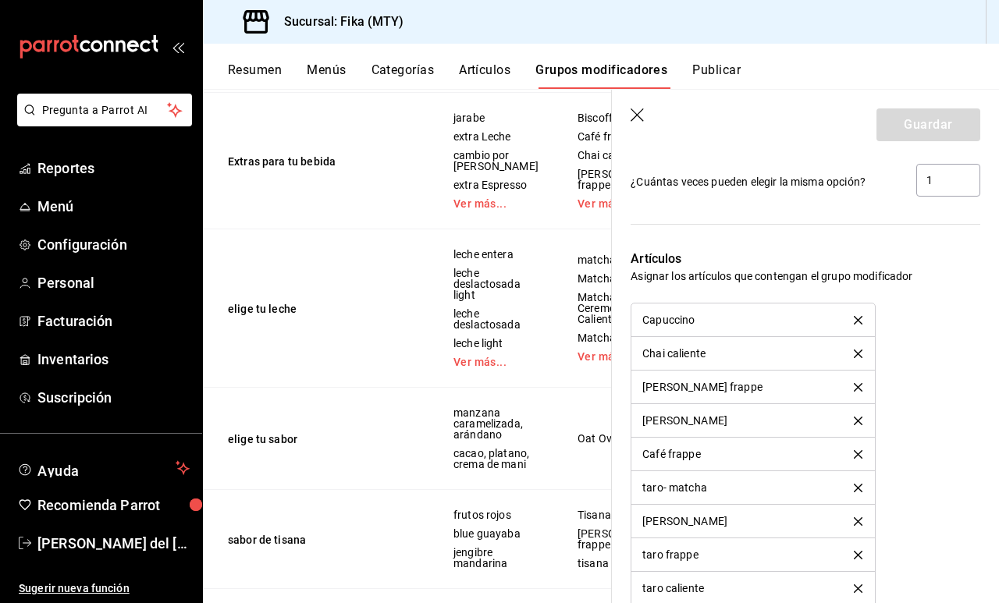
scroll to position [1254, 0]
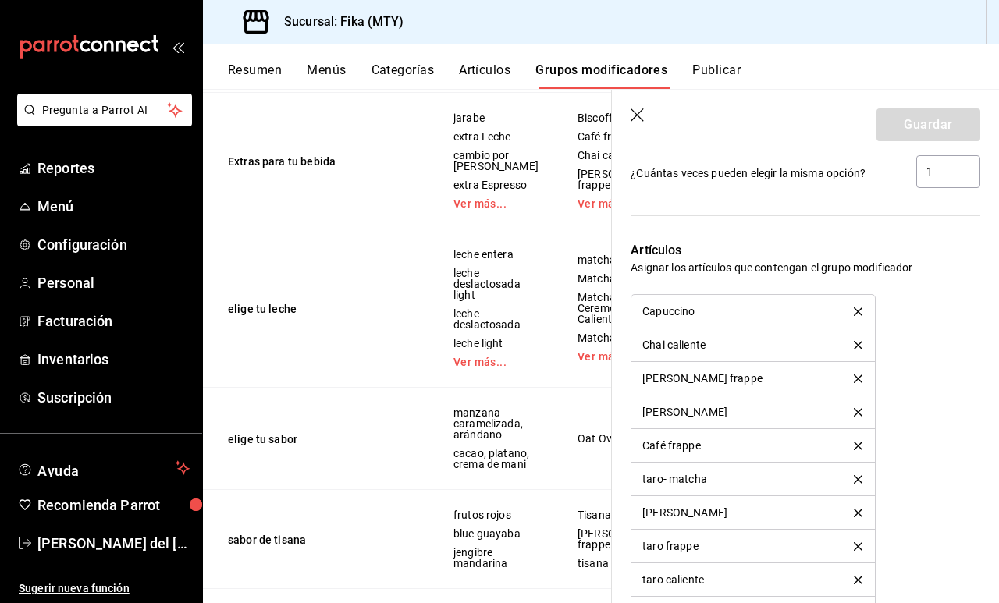
click at [861, 314] on icon "delete" at bounding box center [858, 311] width 9 height 9
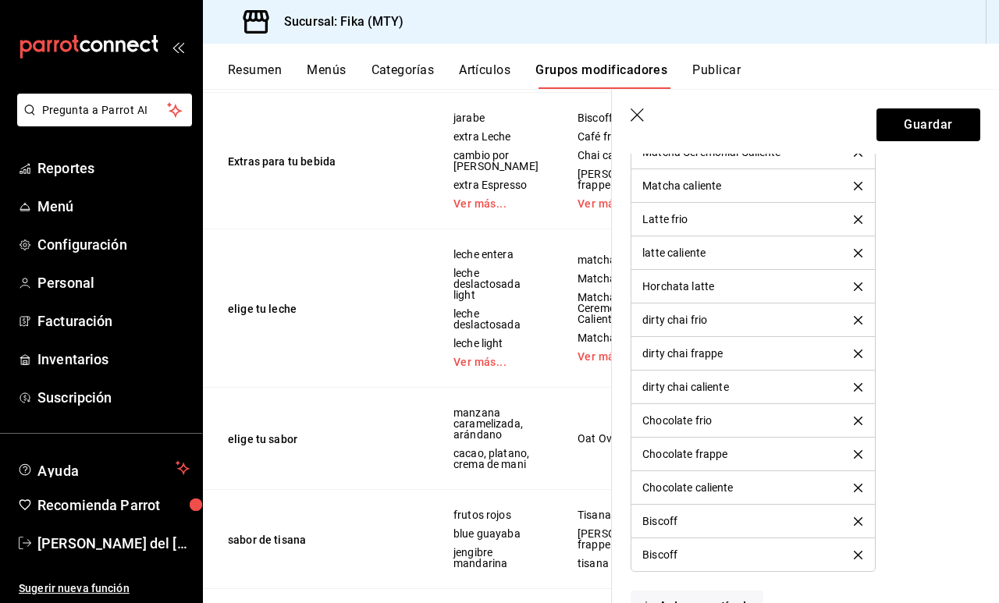
scroll to position [1953, 0]
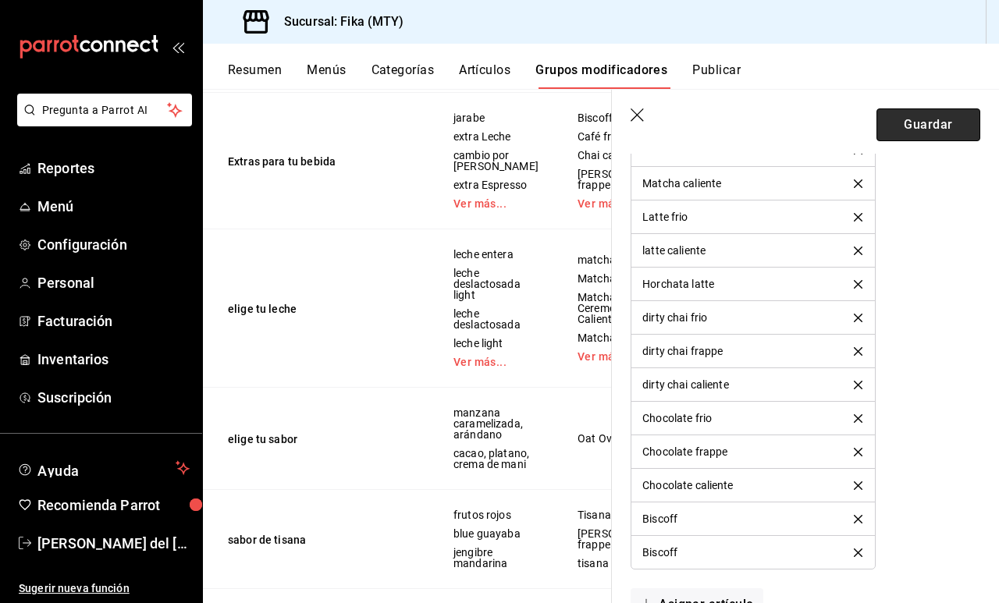
click at [941, 115] on button "Guardar" at bounding box center [928, 124] width 104 height 33
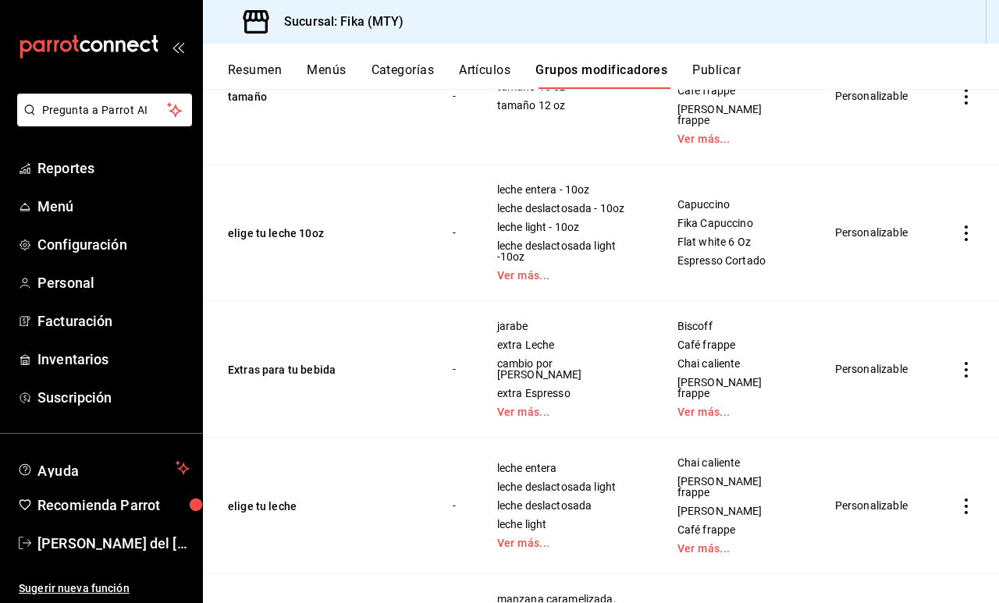
scroll to position [247, 0]
click at [958, 363] on icon "actions" at bounding box center [966, 371] width 16 height 16
click at [928, 384] on span "Editar" at bounding box center [919, 390] width 41 height 16
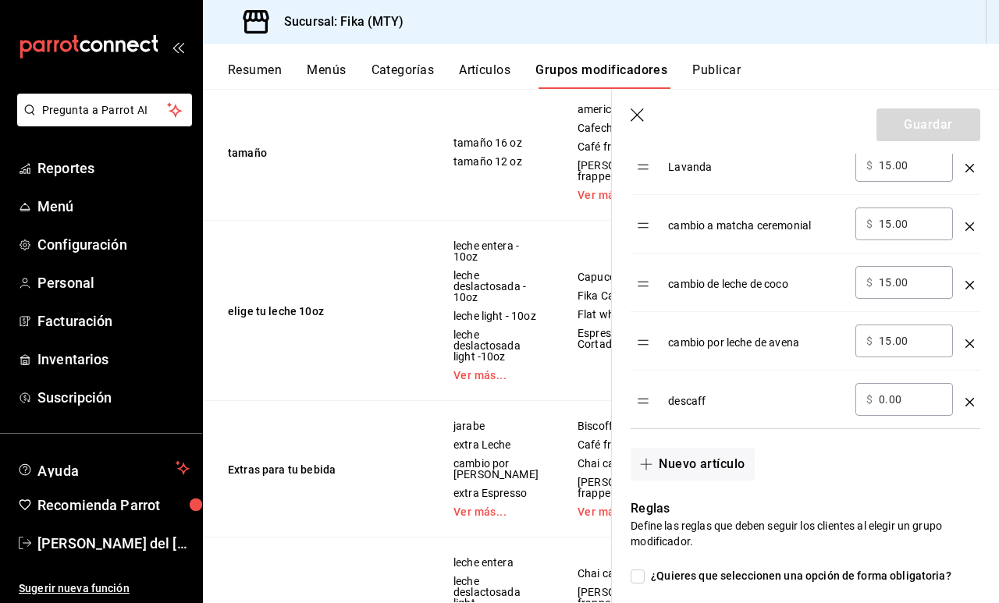
scroll to position [873, 0]
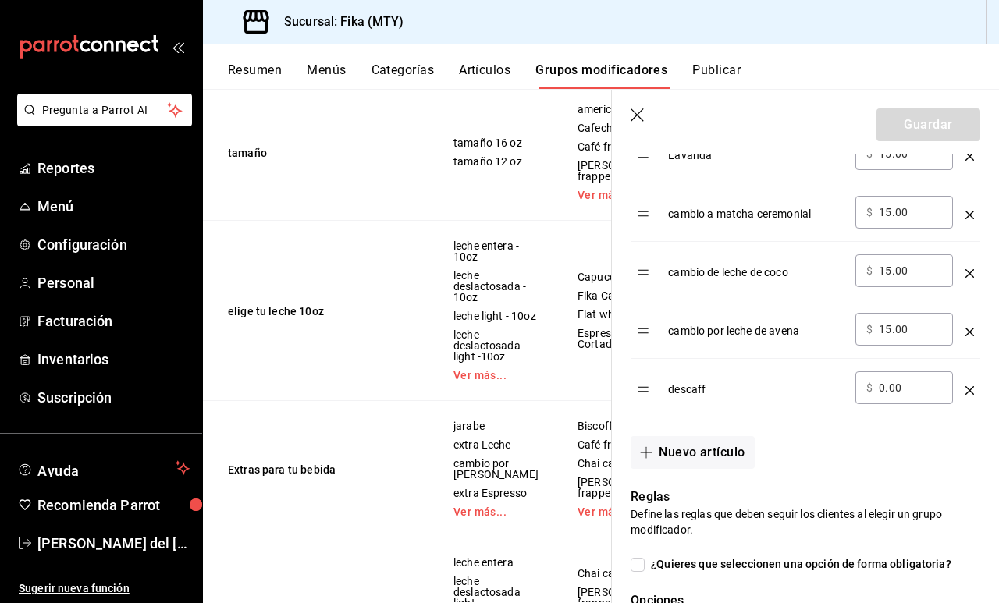
click at [647, 390] on table "Opción Precio jarabe ​ $ 15.00 ​ extra Leche ​ $ 10.00 ​ cambio por [PERSON_NAM…" at bounding box center [806, 105] width 350 height 623
click at [647, 391] on table "Opción Precio jarabe ​ $ 15.00 ​ extra Leche ​ $ 10.00 ​ cambio por [PERSON_NAM…" at bounding box center [806, 105] width 350 height 623
click at [648, 392] on table "Opción Precio jarabe ​ $ 15.00 ​ extra Leche ​ $ 10.00 ​ cambio por [PERSON_NAM…" at bounding box center [806, 105] width 350 height 623
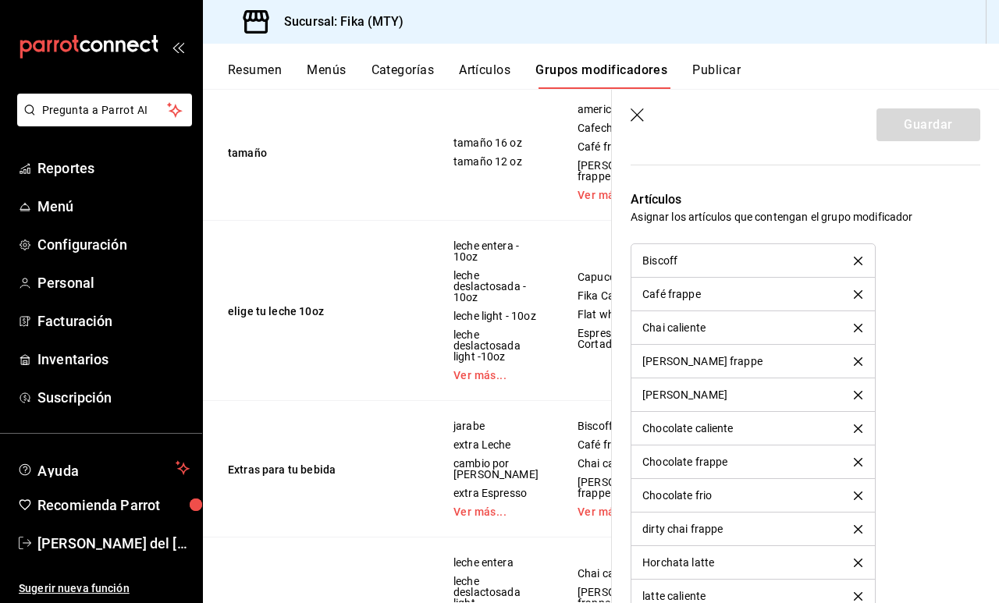
scroll to position [1481, 0]
click at [636, 119] on icon "button" at bounding box center [639, 116] width 16 height 16
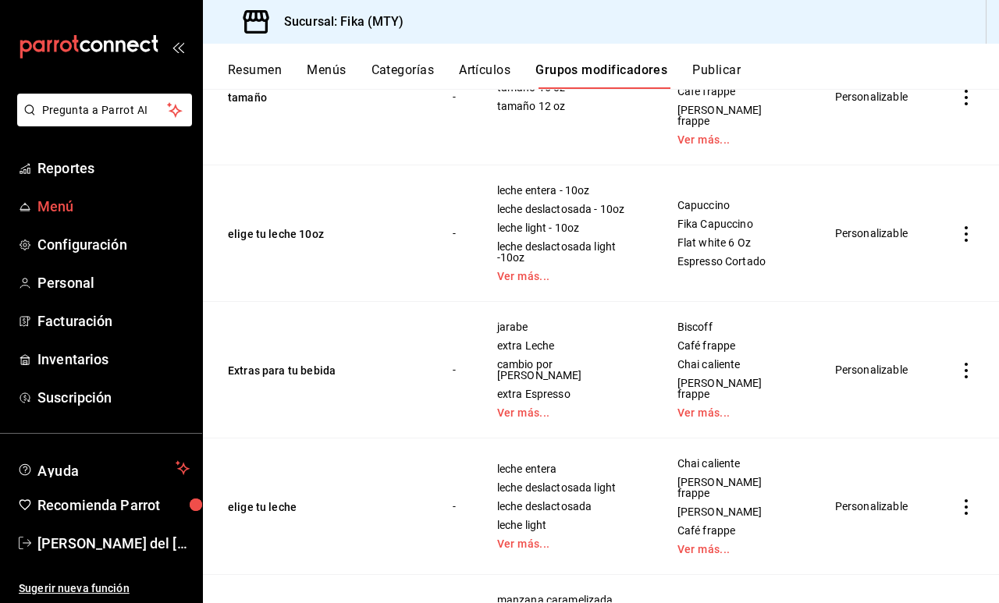
click at [81, 208] on span "Menú" at bounding box center [113, 206] width 152 height 21
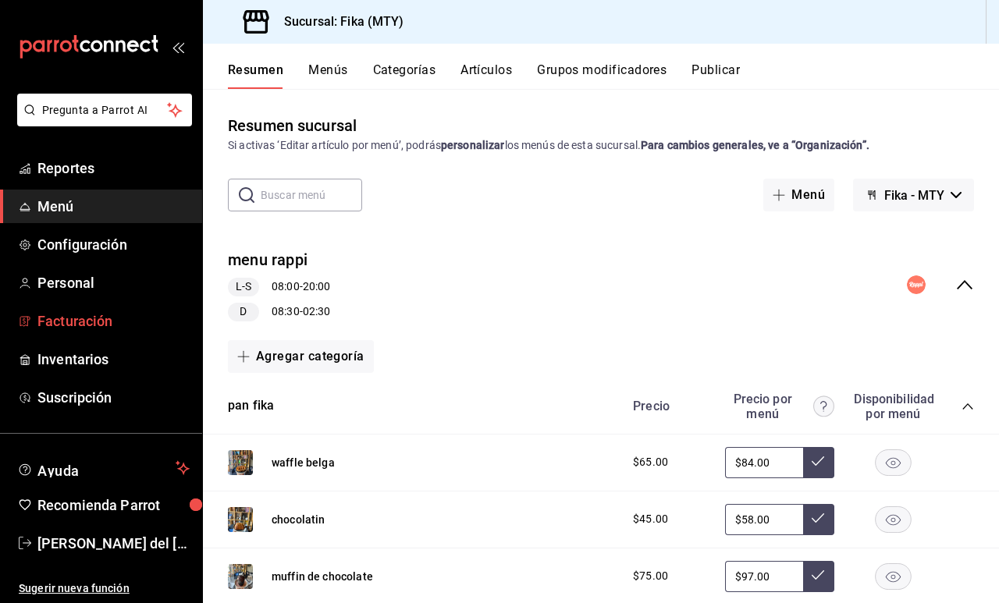
click at [81, 325] on span "Facturación" at bounding box center [113, 321] width 152 height 21
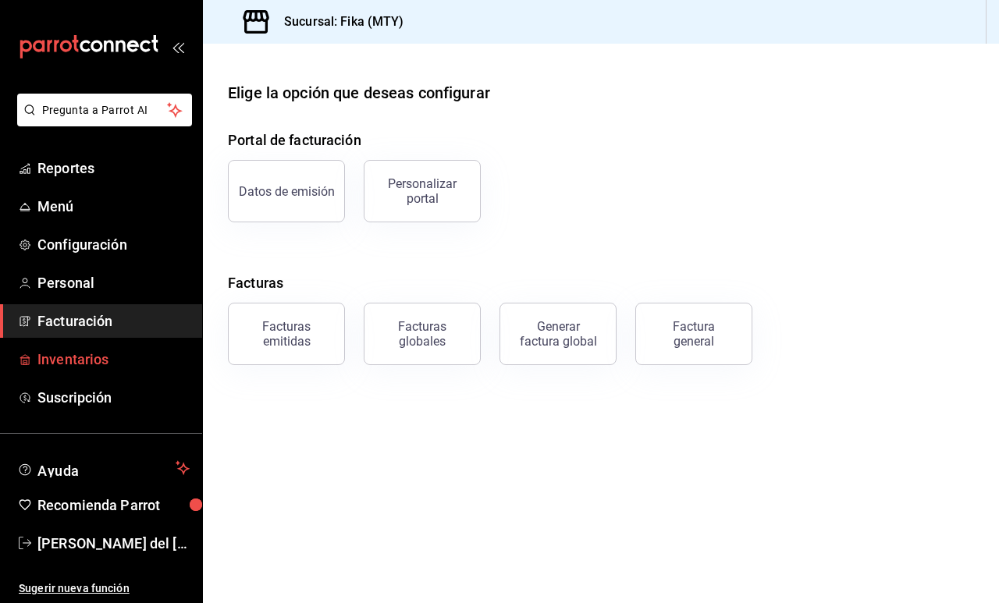
click at [83, 366] on span "Inventarios" at bounding box center [113, 359] width 152 height 21
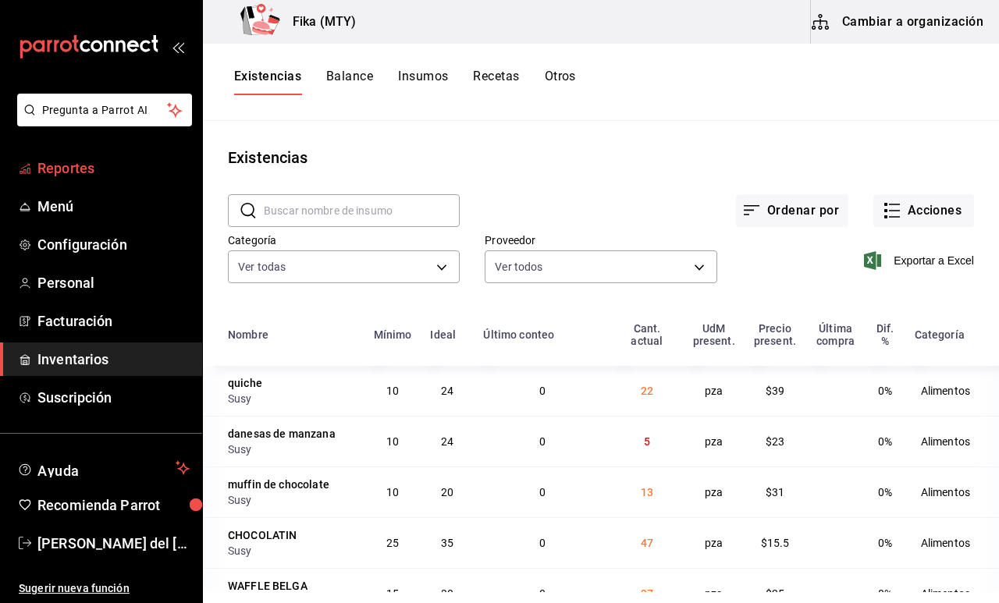
click at [118, 165] on span "Reportes" at bounding box center [113, 168] width 152 height 21
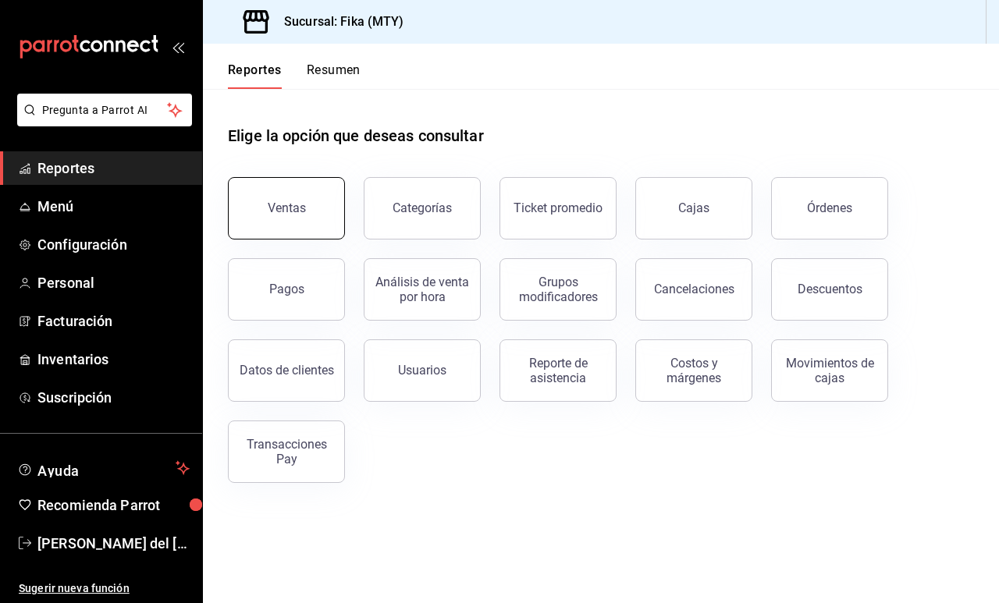
click at [295, 226] on button "Ventas" at bounding box center [286, 208] width 117 height 62
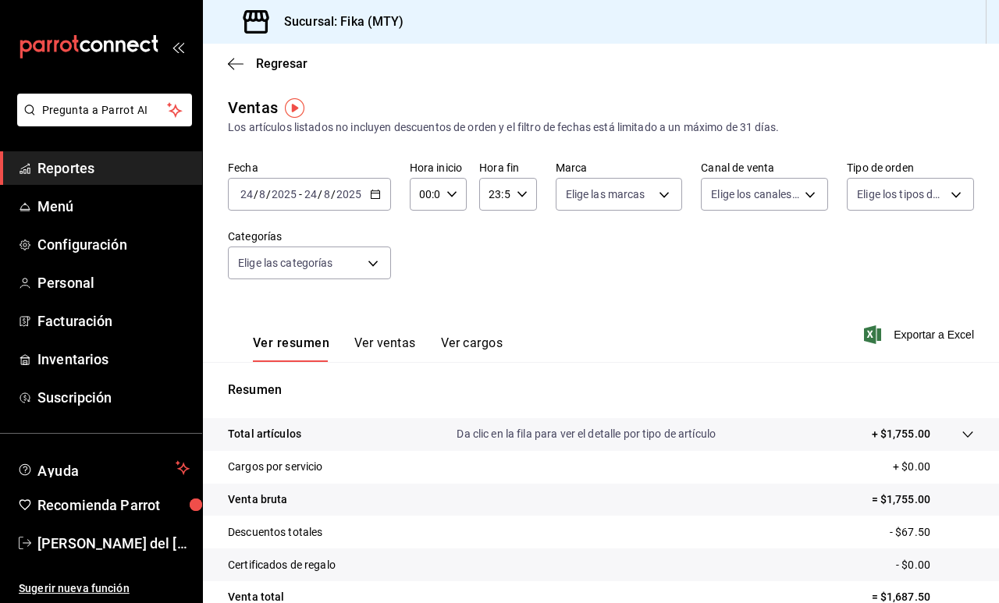
drag, startPoint x: 386, startPoint y: 208, endPoint x: 376, endPoint y: 197, distance: 14.3
click at [376, 197] on icon "button" at bounding box center [375, 194] width 11 height 11
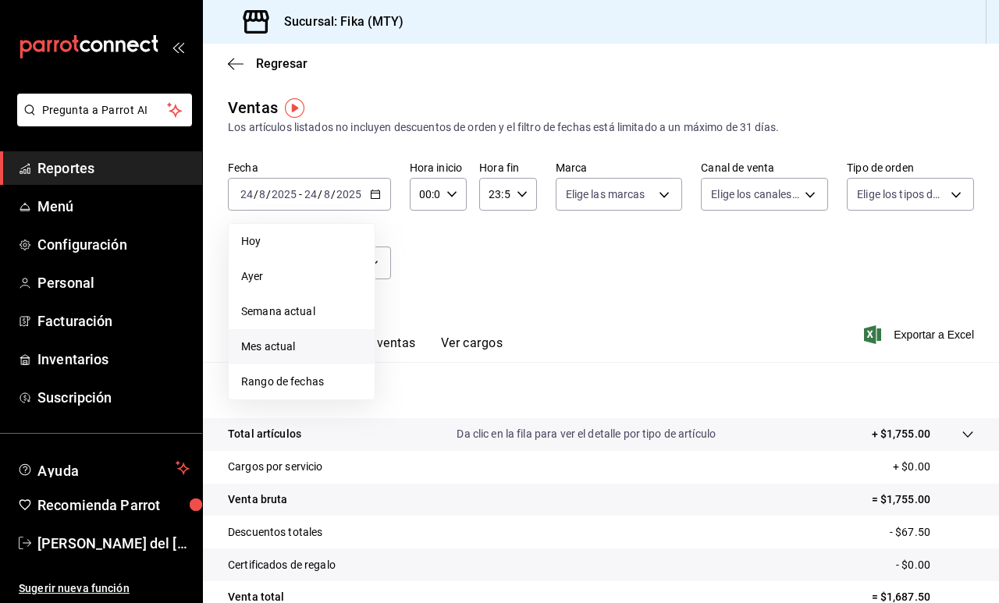
click at [300, 348] on span "Mes actual" at bounding box center [301, 347] width 121 height 16
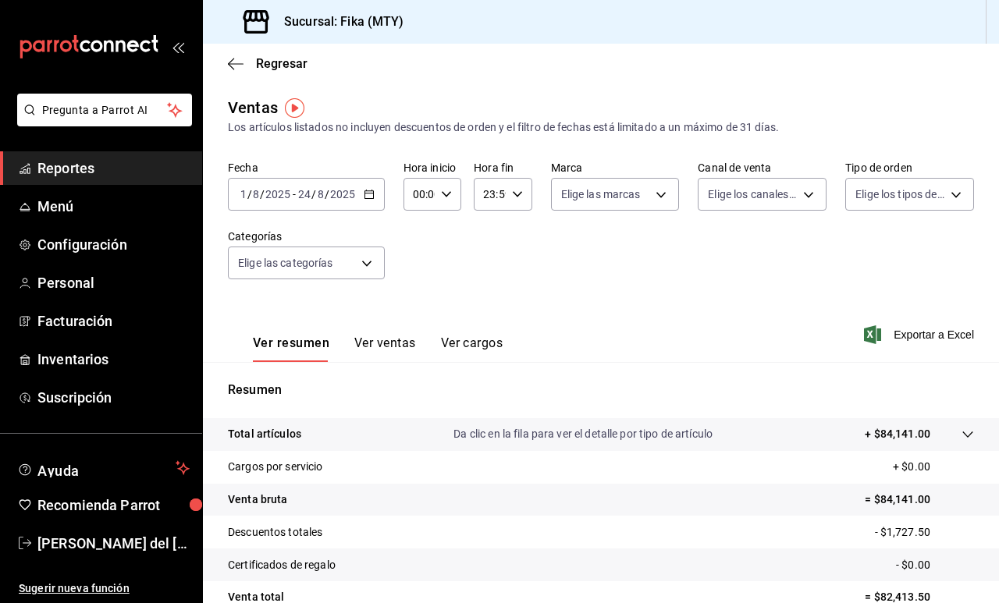
click at [365, 198] on \(Stroke\) "button" at bounding box center [368, 194] width 9 height 9
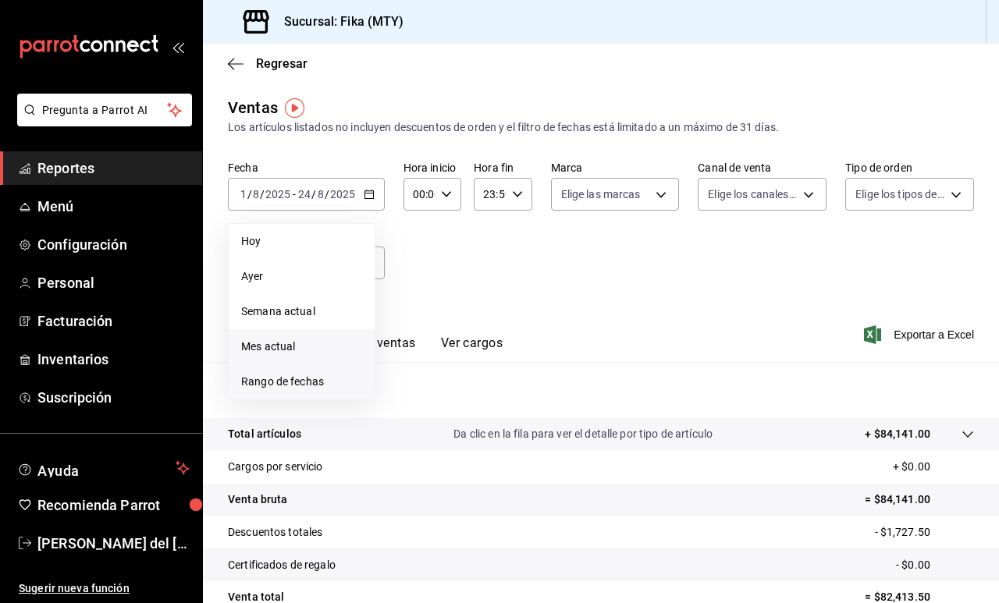
click at [274, 384] on span "Rango de fechas" at bounding box center [301, 382] width 121 height 16
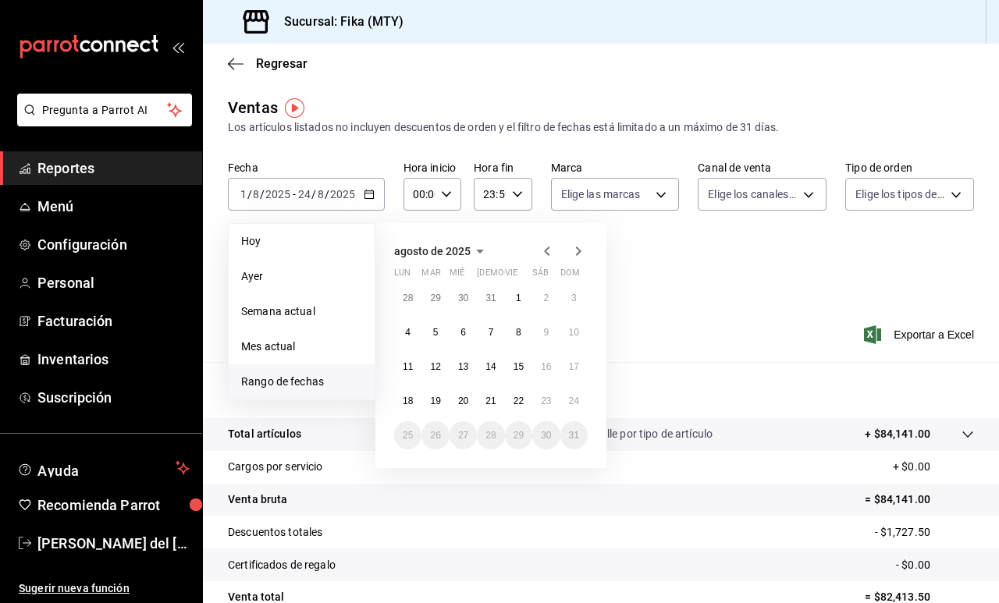
click at [548, 248] on icon "button" at bounding box center [546, 251] width 5 height 9
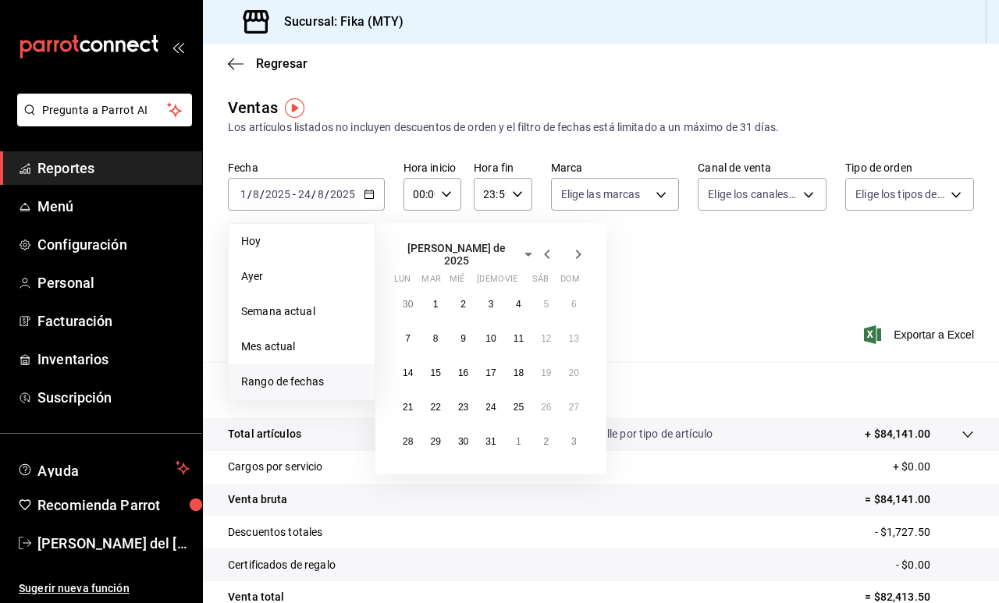
click at [548, 250] on icon "button" at bounding box center [546, 254] width 5 height 9
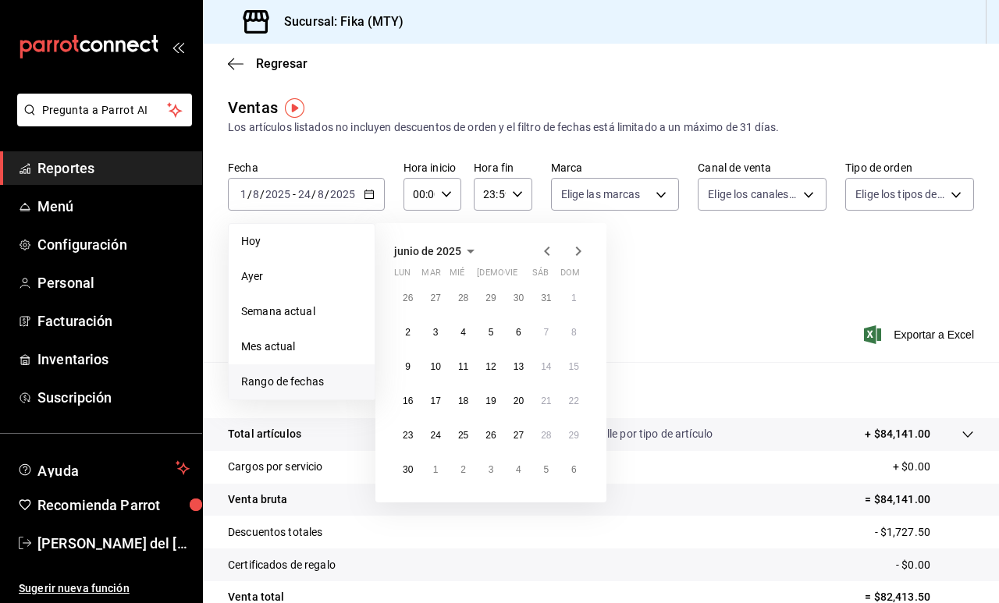
click at [548, 248] on icon "button" at bounding box center [546, 251] width 5 height 9
click at [548, 249] on icon "button" at bounding box center [546, 251] width 5 height 9
click at [548, 300] on abbr "1" at bounding box center [545, 298] width 5 height 11
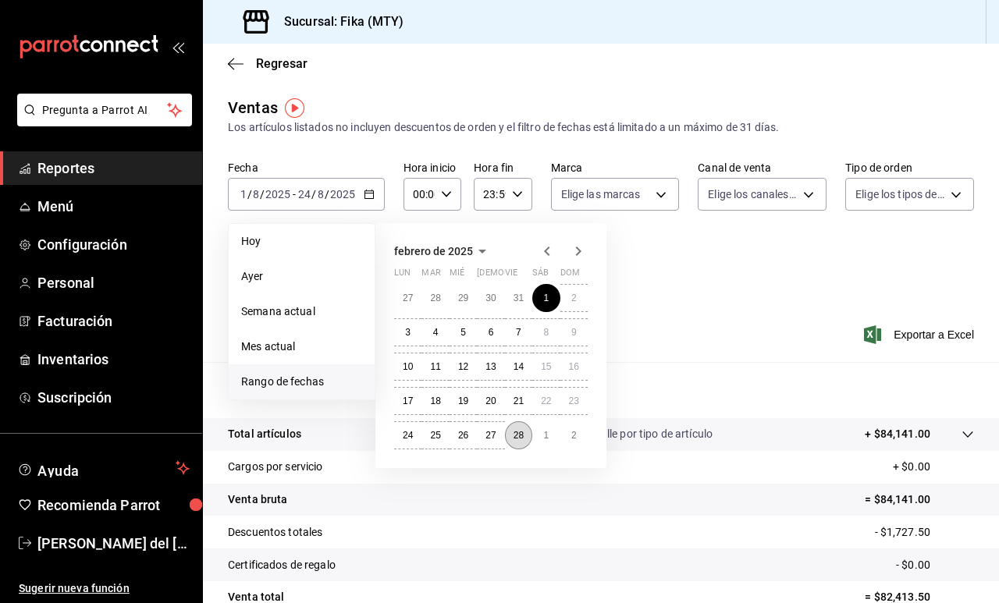
click at [519, 433] on abbr "28" at bounding box center [519, 435] width 10 height 11
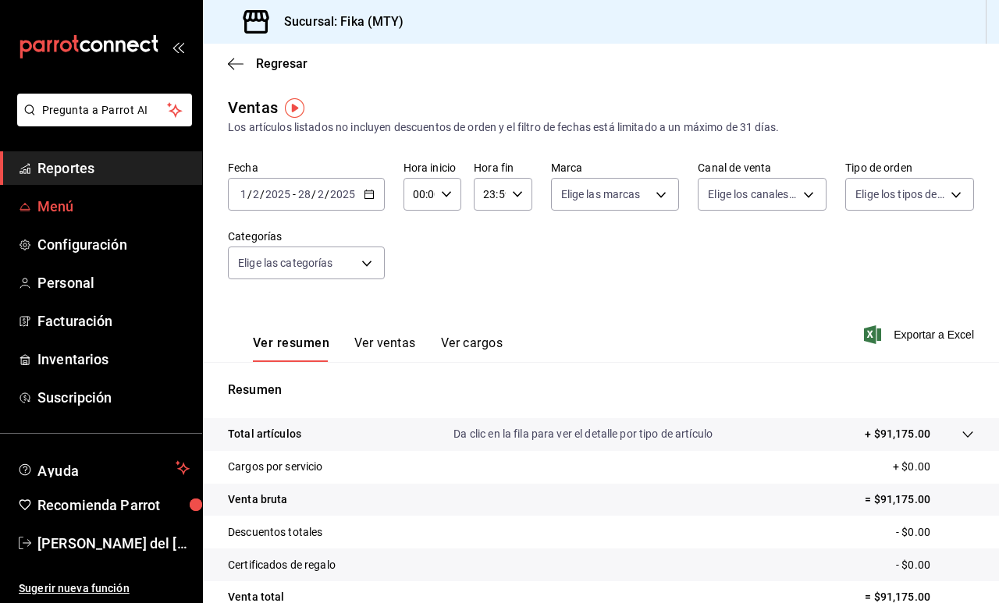
click at [127, 218] on link "Menú" at bounding box center [101, 207] width 202 height 34
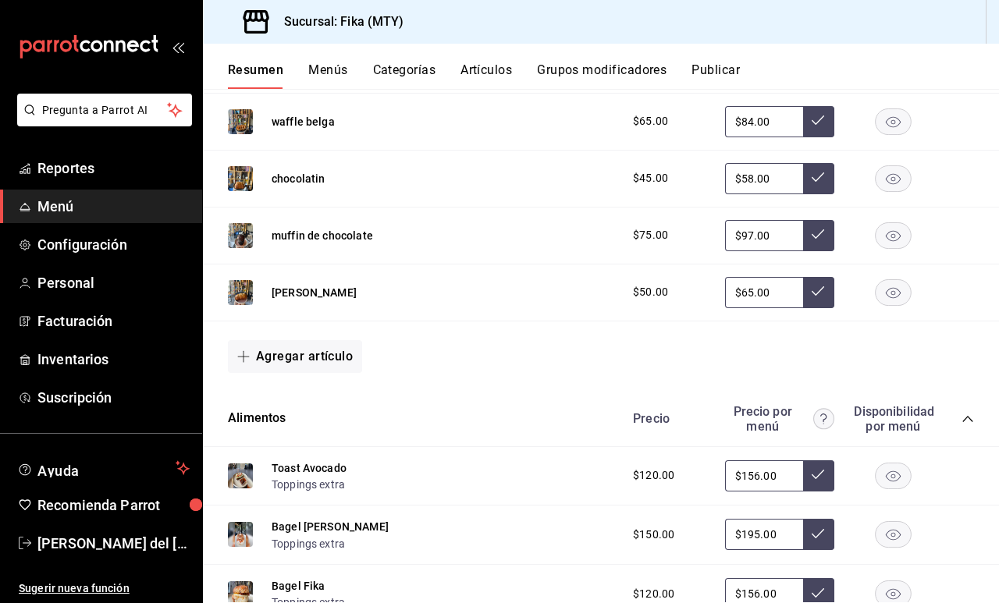
scroll to position [342, 0]
click at [893, 290] on icon "button" at bounding box center [893, 291] width 15 height 11
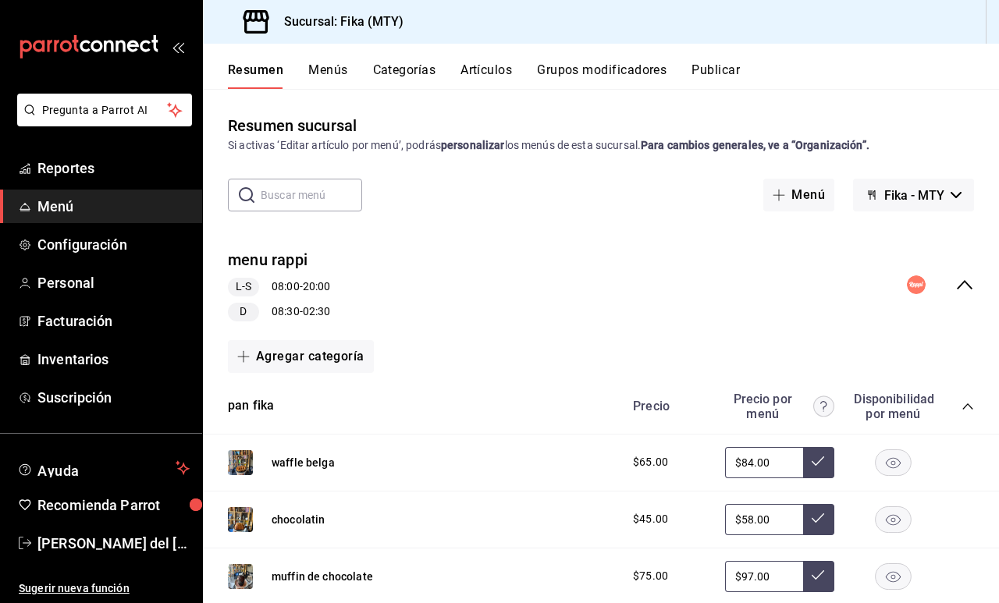
scroll to position [6, 0]
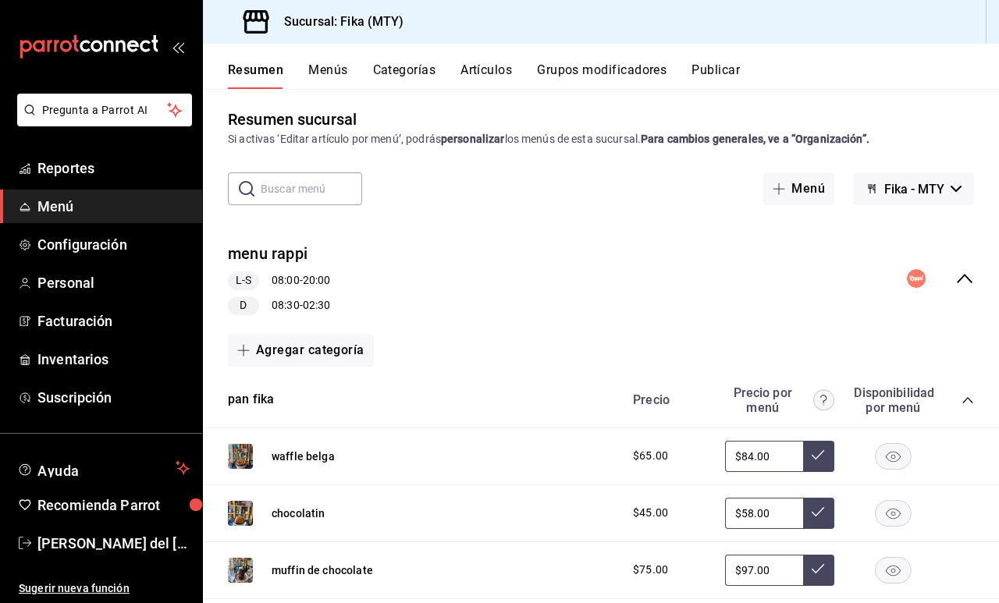
click at [966, 280] on icon "collapse-menu-row" at bounding box center [964, 278] width 19 height 19
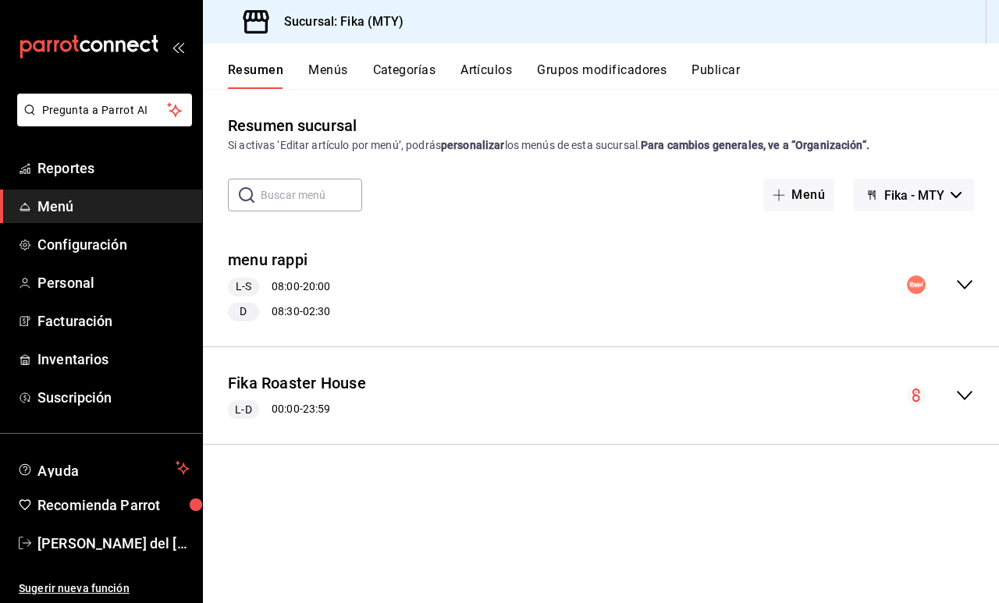
scroll to position [0, 0]
click at [968, 282] on icon "collapse-menu-row" at bounding box center [964, 284] width 19 height 19
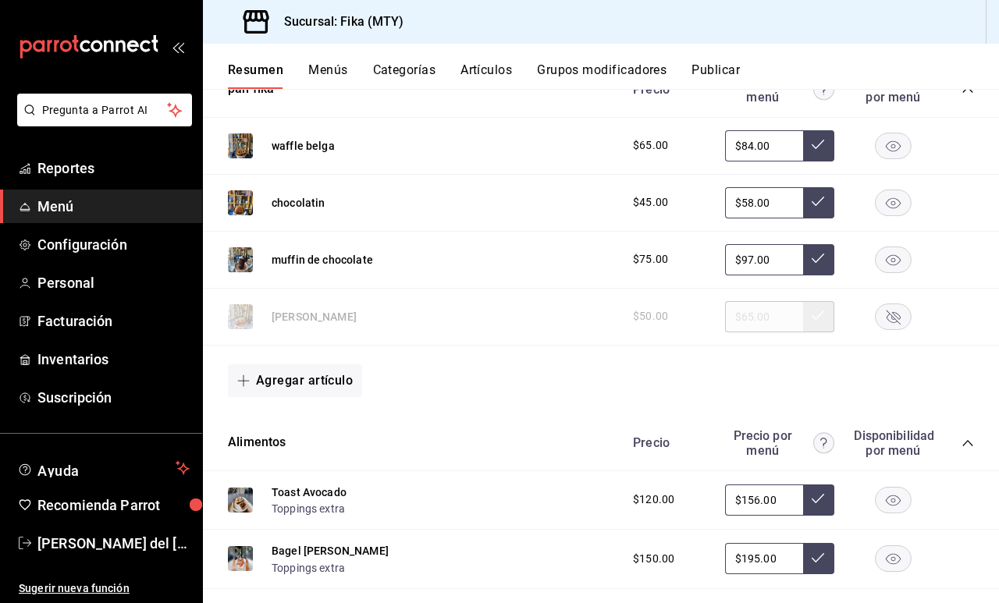
scroll to position [332, 0]
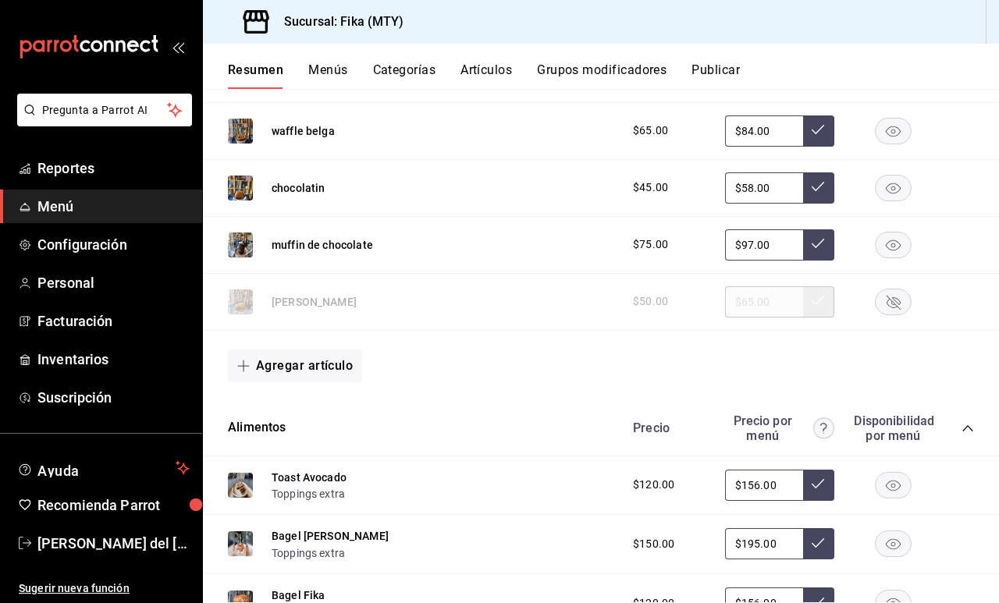
click at [891, 300] on icon "button" at bounding box center [894, 302] width 14 height 14
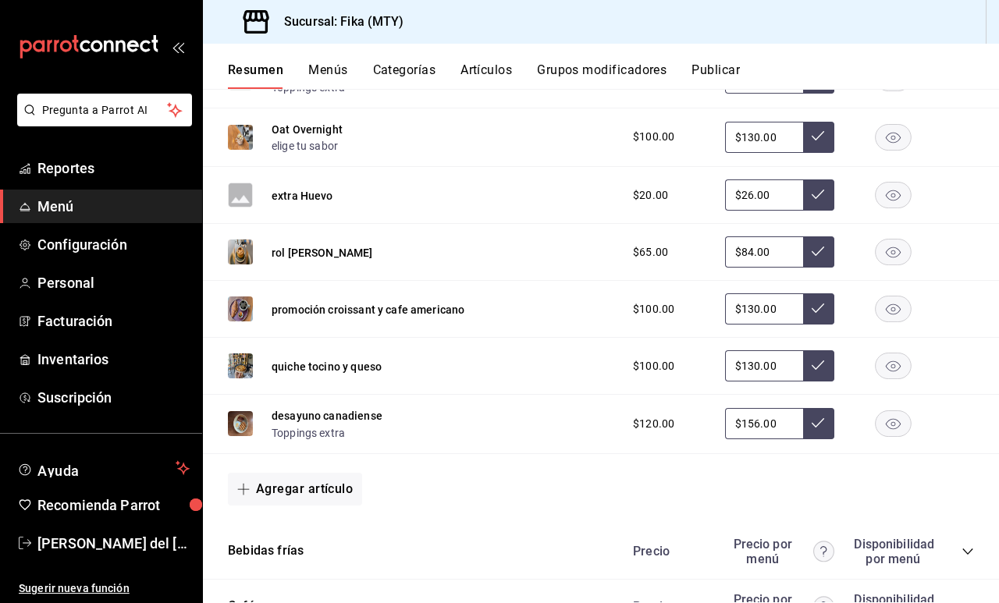
scroll to position [976, 0]
click at [238, 252] on img at bounding box center [240, 251] width 25 height 25
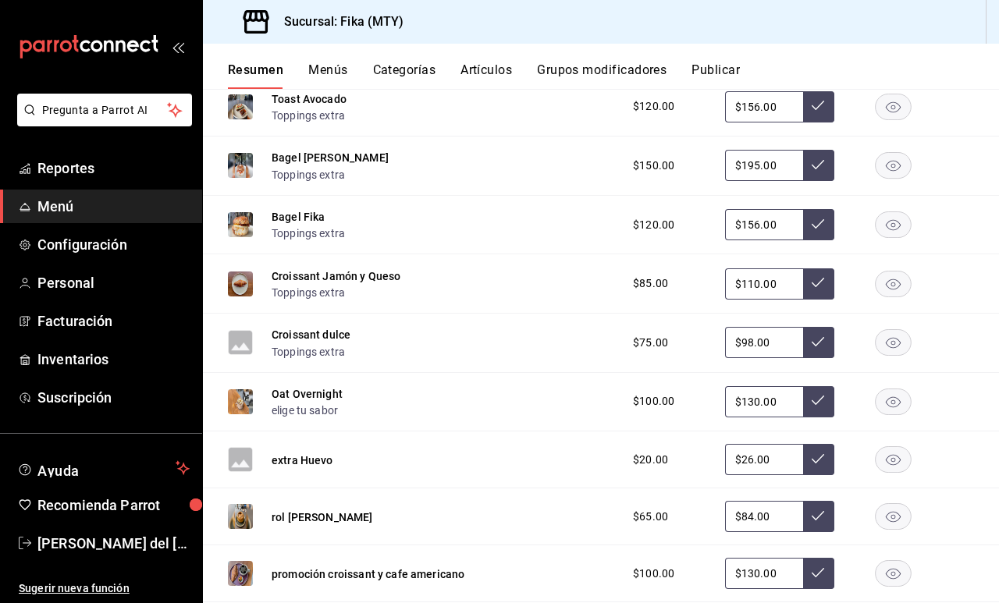
scroll to position [649, 0]
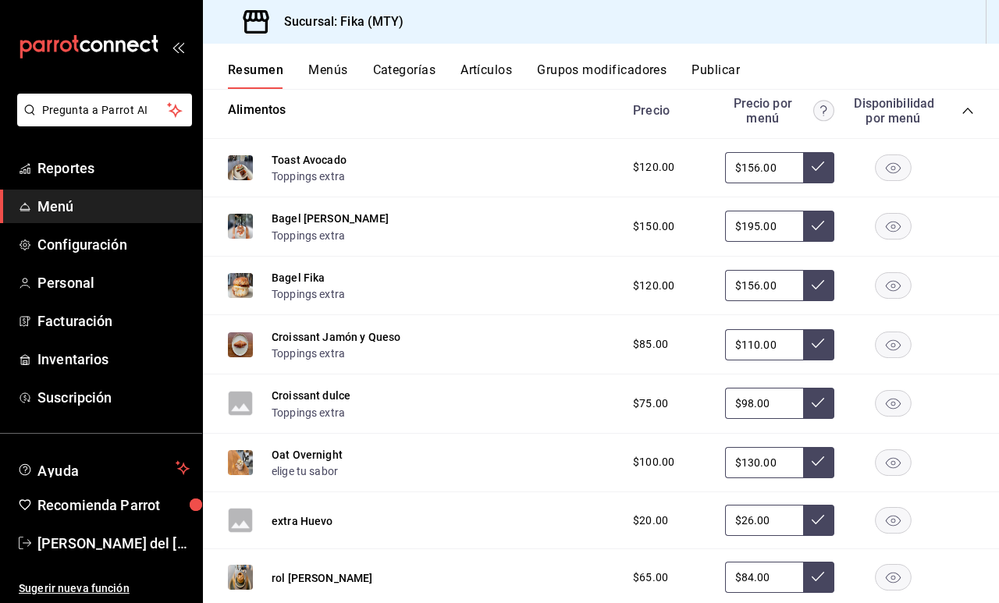
click at [492, 69] on button "Artículos" at bounding box center [486, 75] width 52 height 27
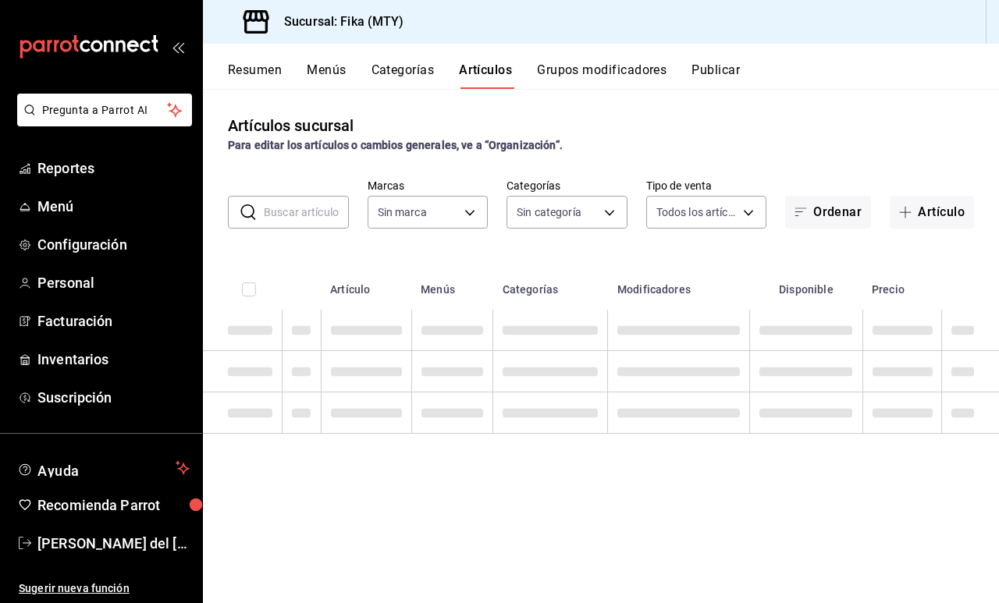
type input "7aaf3327-5c44-48f9-94f1-b594ce592dc8"
type input "c19318d1-41e4-4d54-8733-9c8836317384,6f1da3dd-1cae-4774-b684-46bf1ffc9cea,36dcd…"
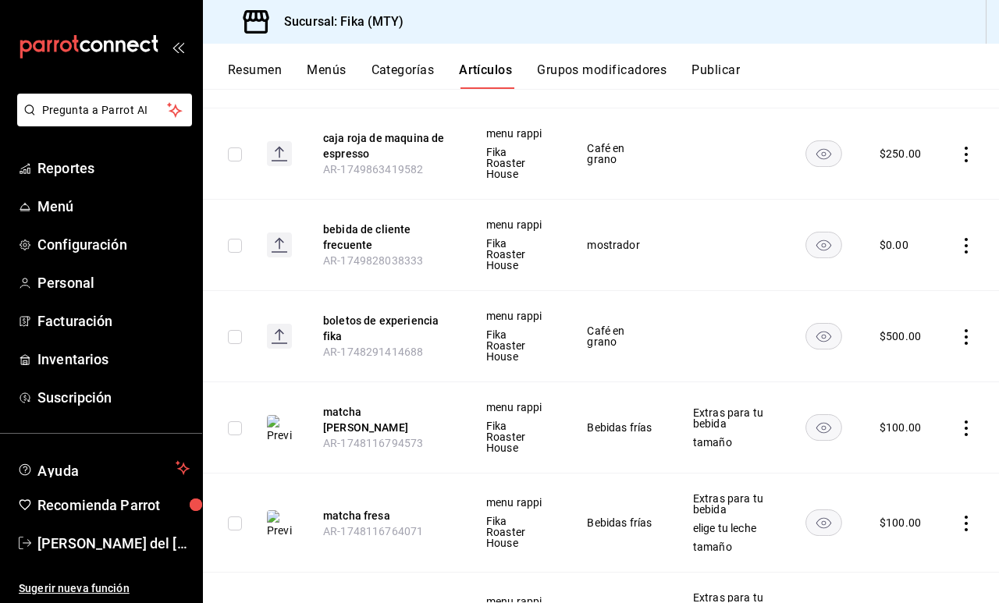
scroll to position [5487, 0]
click at [833, 323] on rect "availability-product" at bounding box center [824, 336] width 36 height 26
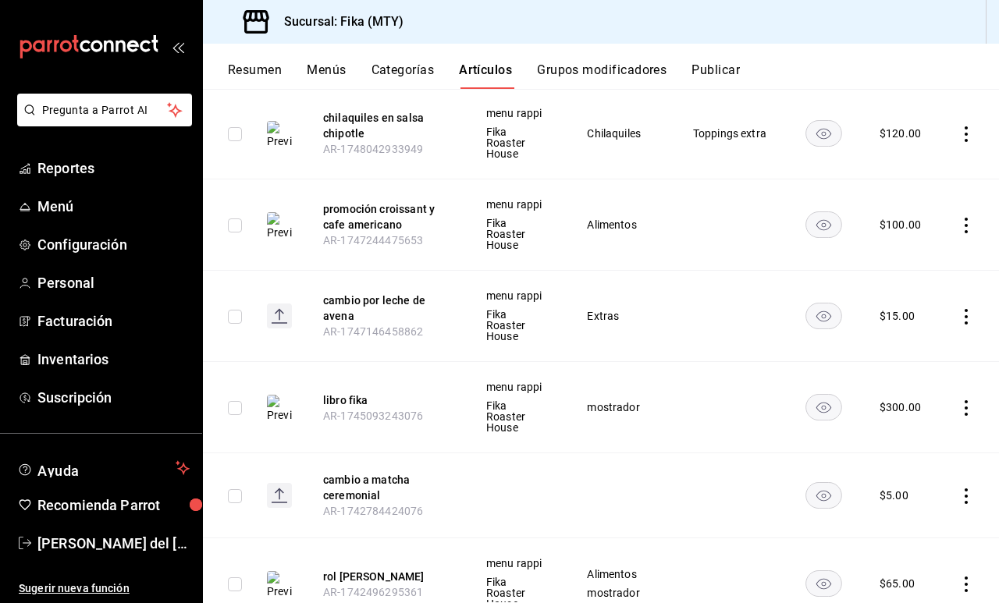
scroll to position [6671, 0]
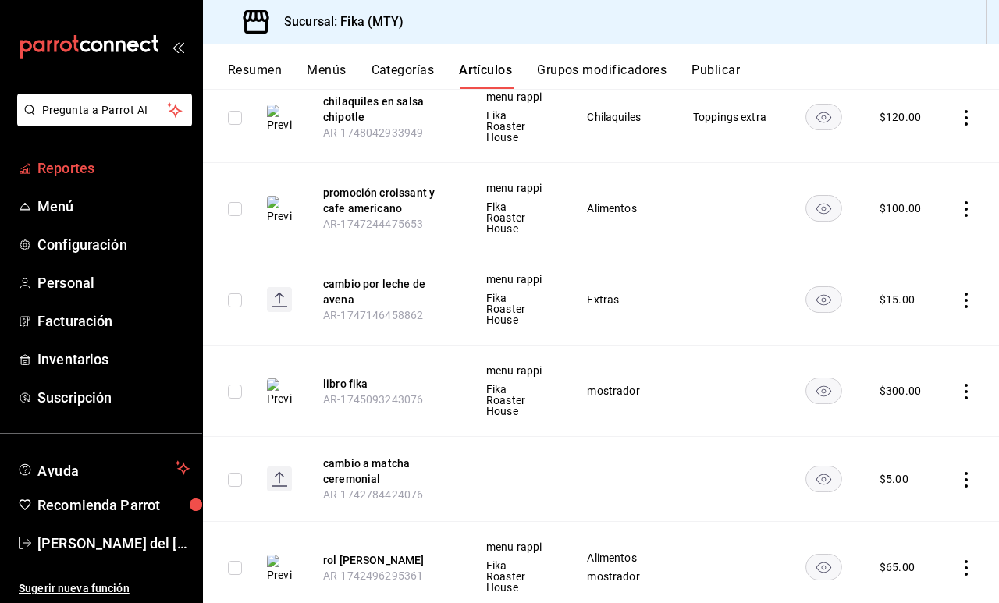
click at [77, 169] on span "Reportes" at bounding box center [113, 168] width 152 height 21
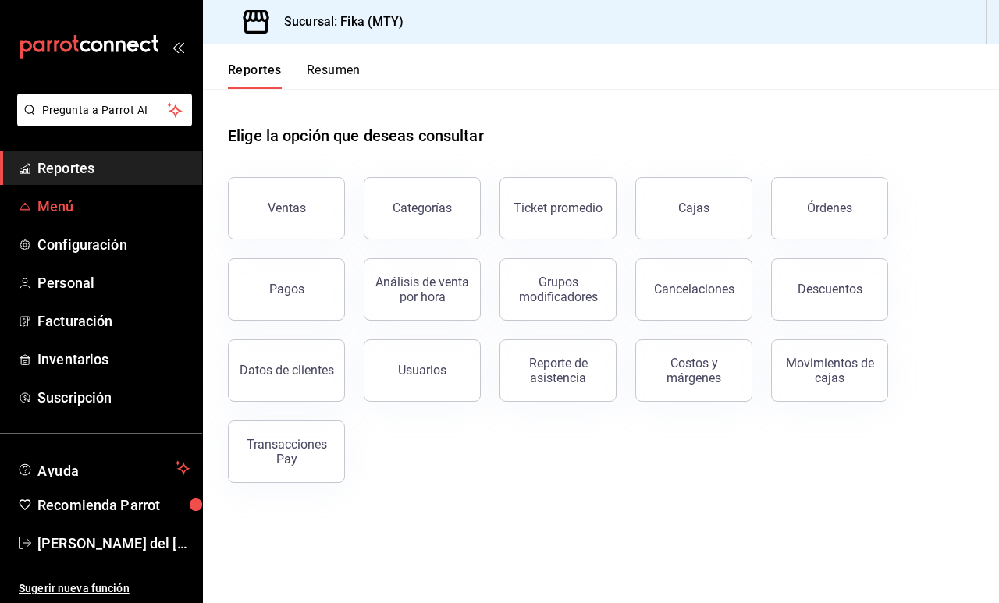
click at [102, 215] on span "Menú" at bounding box center [113, 206] width 152 height 21
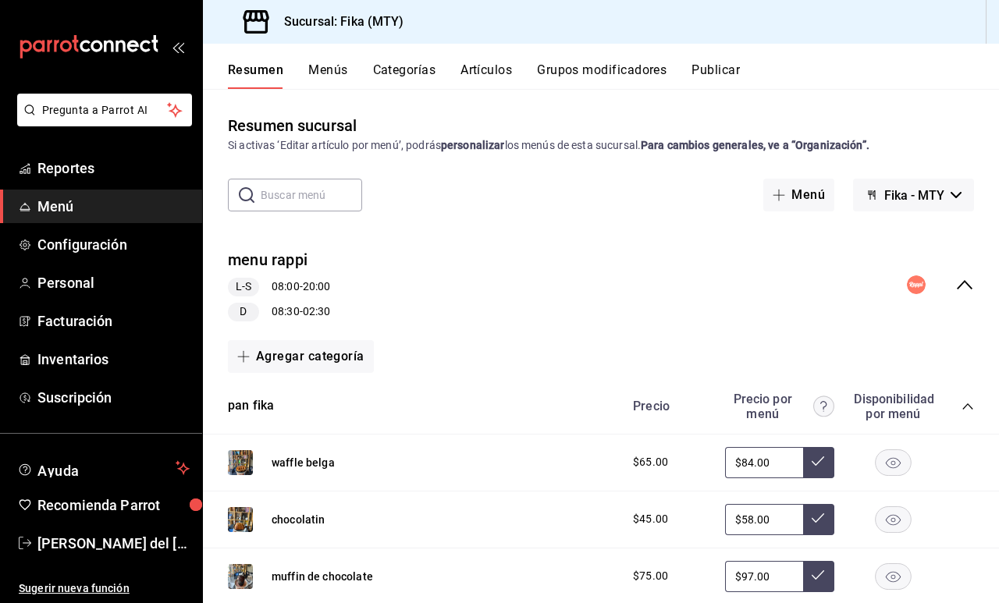
click at [502, 59] on div "Resumen Menús Categorías Artículos Grupos modificadores Publicar" at bounding box center [601, 66] width 796 height 45
click at [495, 73] on button "Artículos" at bounding box center [486, 75] width 52 height 27
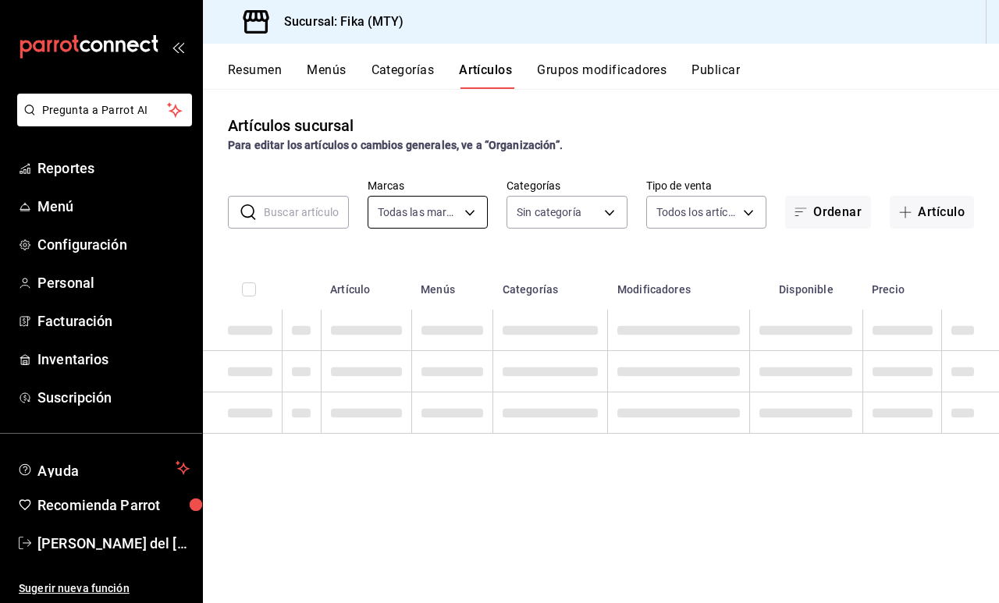
type input "7aaf3327-5c44-48f9-94f1-b594ce592dc8"
type input "c19318d1-41e4-4d54-8733-9c8836317384,6f1da3dd-1cae-4774-b684-46bf1ffc9cea,36dcd…"
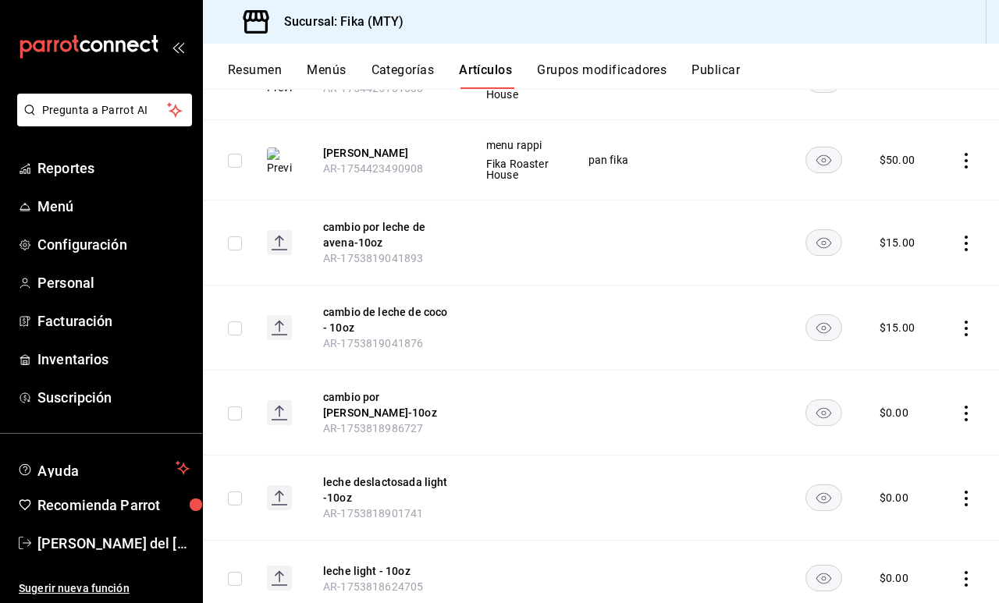
scroll to position [1437, 0]
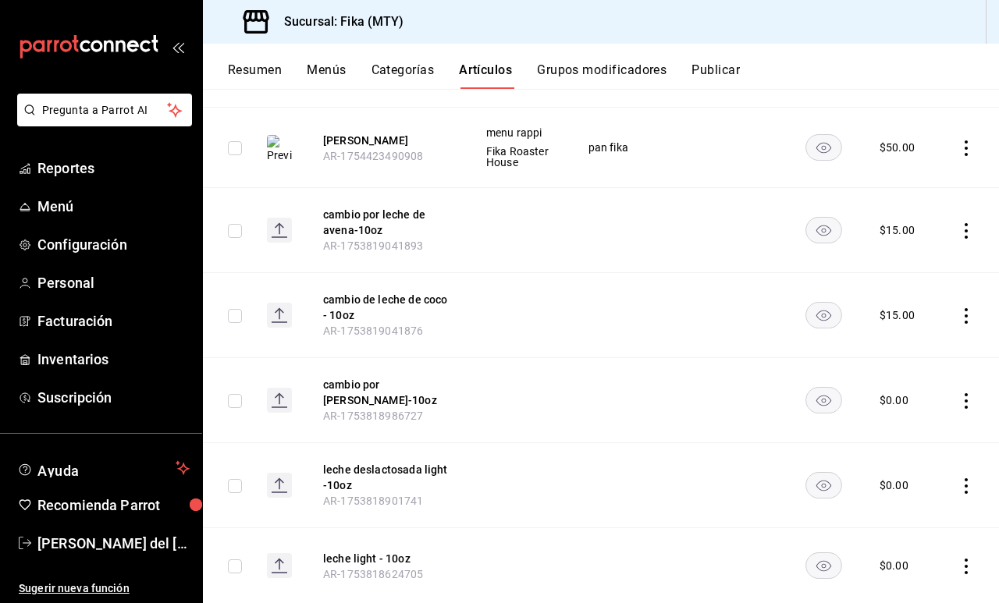
click at [595, 73] on button "Grupos modificadores" at bounding box center [602, 75] width 130 height 27
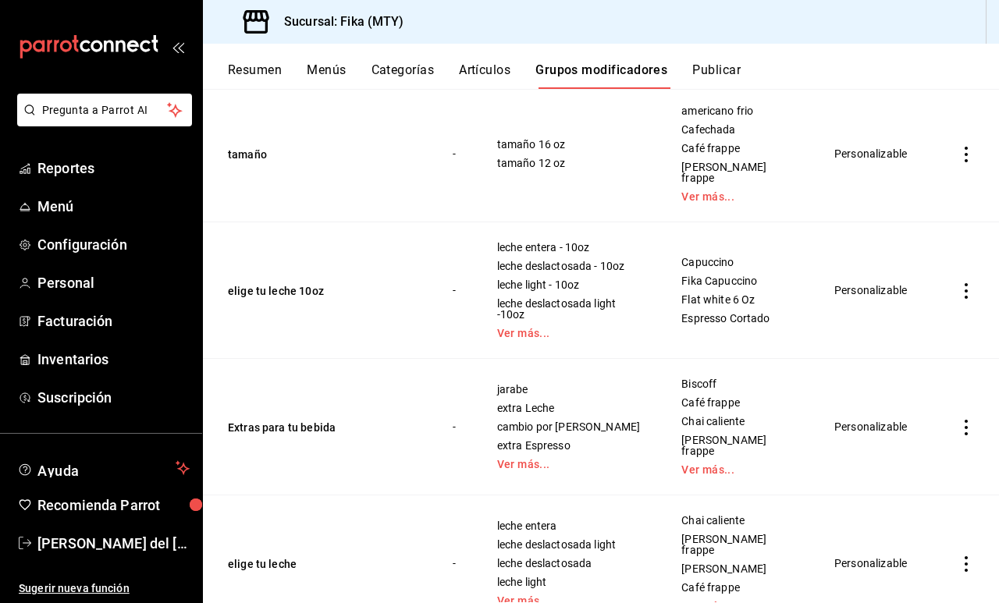
scroll to position [192, 0]
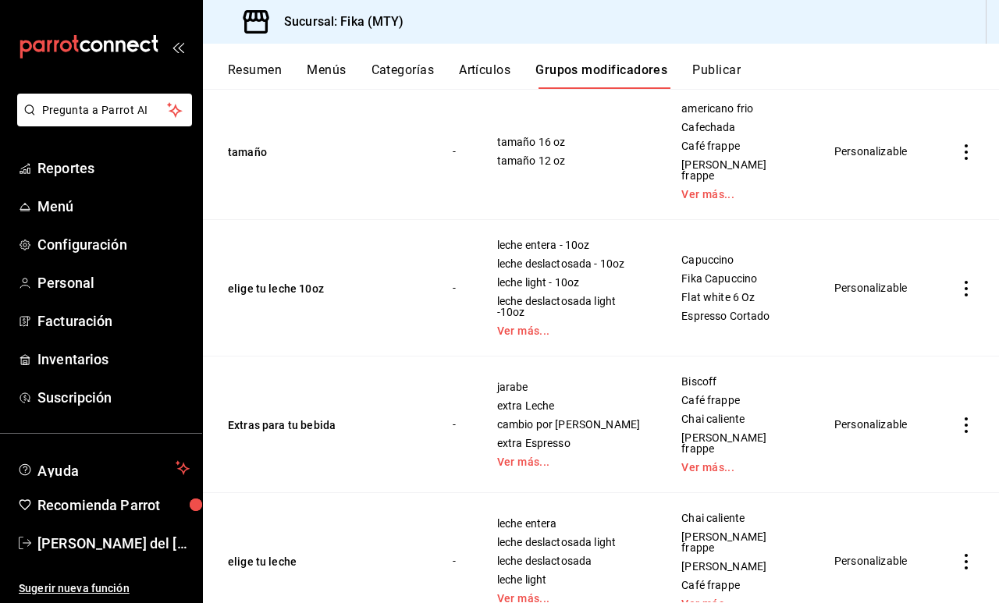
click at [953, 409] on td "simple table" at bounding box center [966, 425] width 66 height 137
click at [967, 418] on icon "actions" at bounding box center [966, 426] width 3 height 16
click at [933, 439] on span "Editar" at bounding box center [919, 445] width 41 height 16
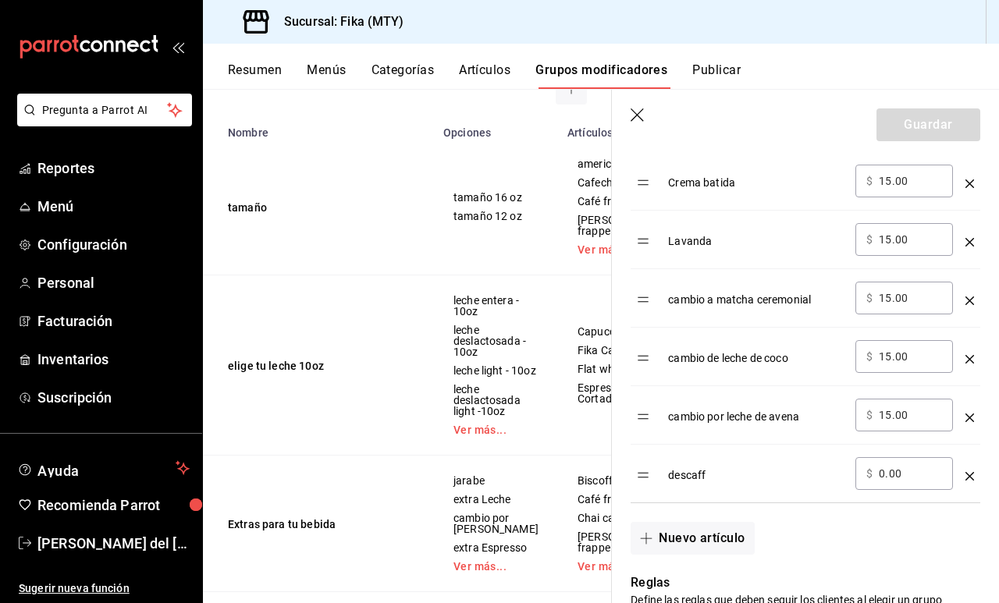
scroll to position [787, 0]
click at [965, 415] on icon "optionsTable" at bounding box center [969, 418] width 9 height 9
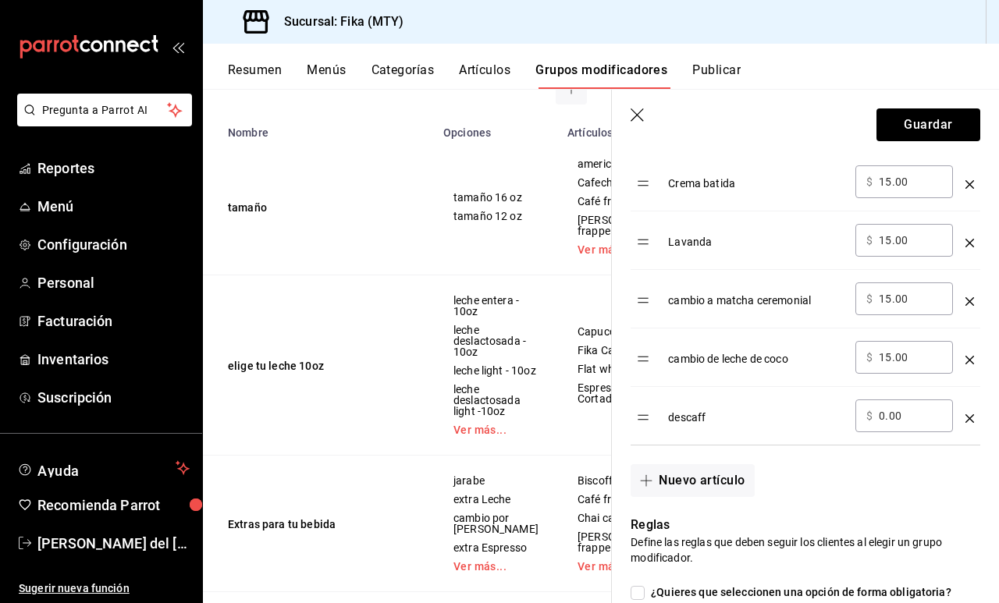
click at [971, 365] on div "optionsTable" at bounding box center [969, 354] width 9 height 26
click at [968, 364] on div "optionsTable" at bounding box center [969, 354] width 9 height 26
click at [968, 298] on icon "optionsTable" at bounding box center [969, 301] width 9 height 9
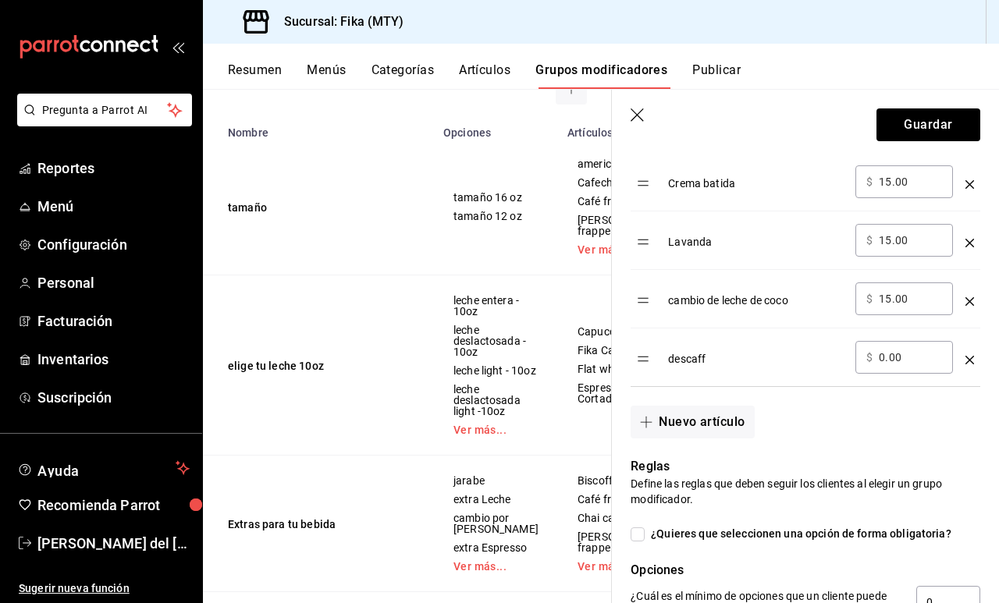
click at [968, 298] on icon "optionsTable" at bounding box center [969, 301] width 9 height 9
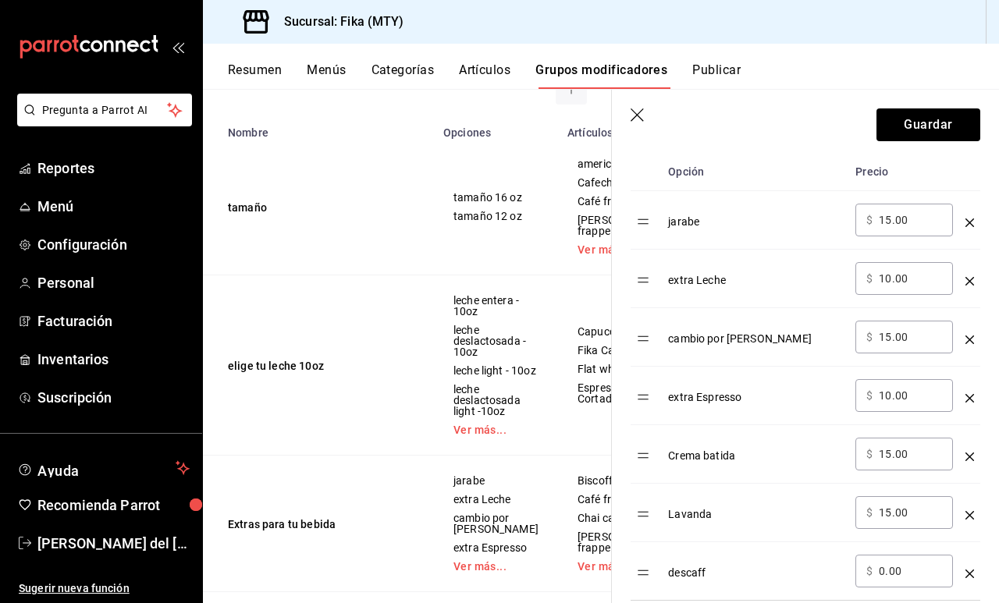
scroll to position [505, 0]
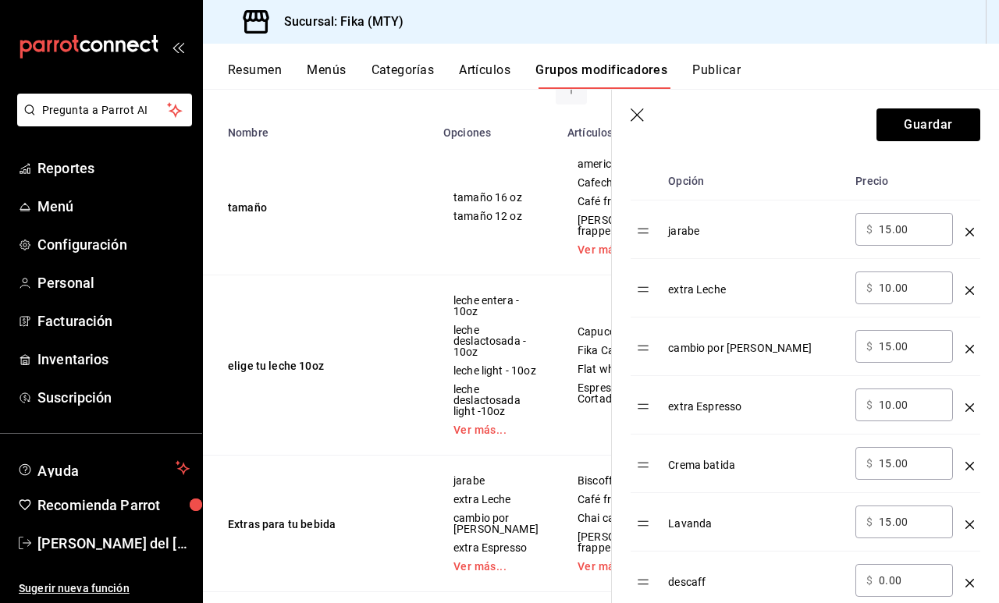
click at [970, 351] on icon "optionsTable" at bounding box center [969, 349] width 9 height 9
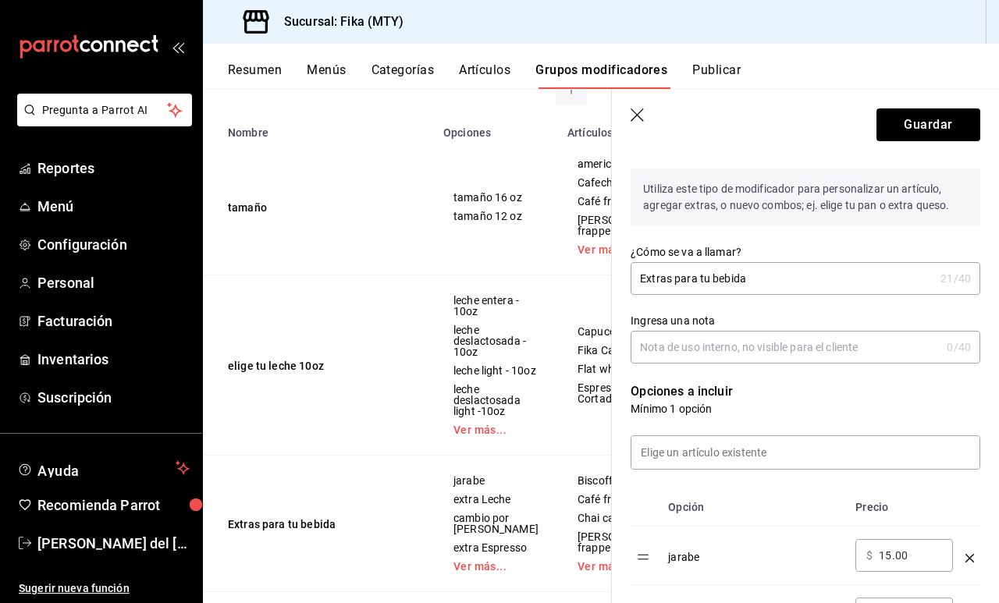
scroll to position [122, 0]
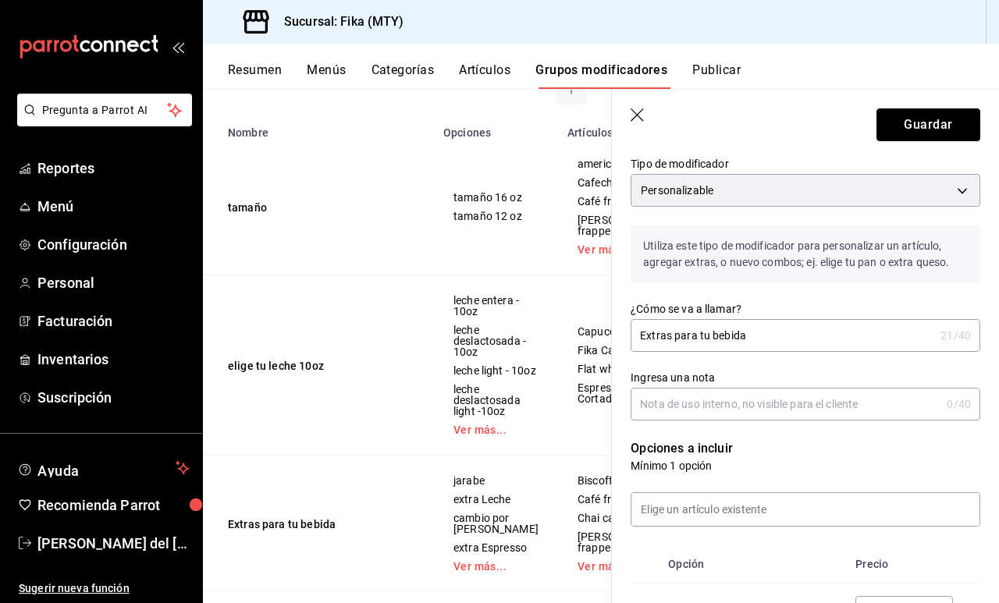
click at [912, 131] on button "Guardar" at bounding box center [928, 124] width 104 height 33
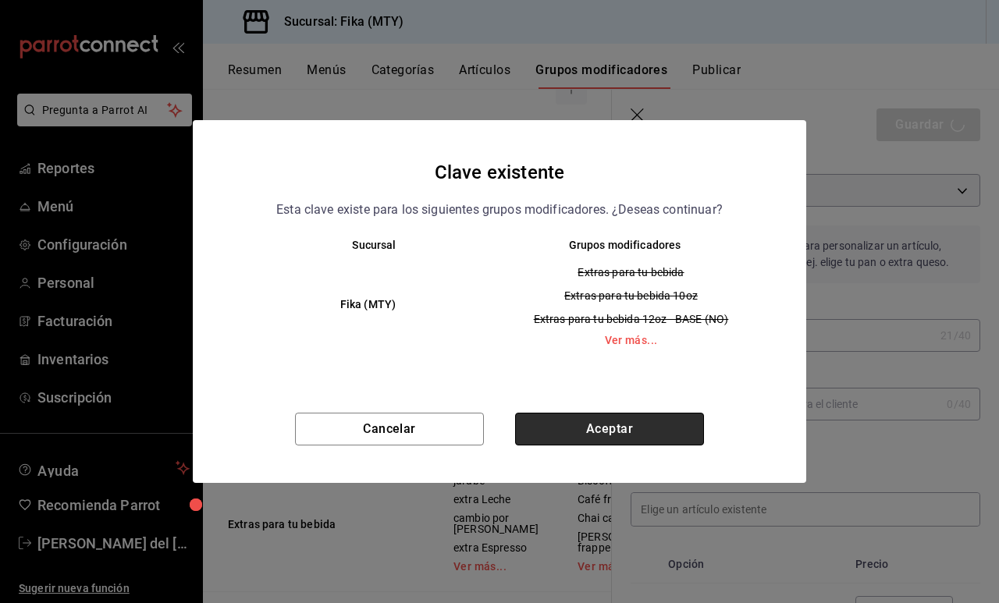
click at [641, 436] on button "Aceptar" at bounding box center [609, 429] width 189 height 33
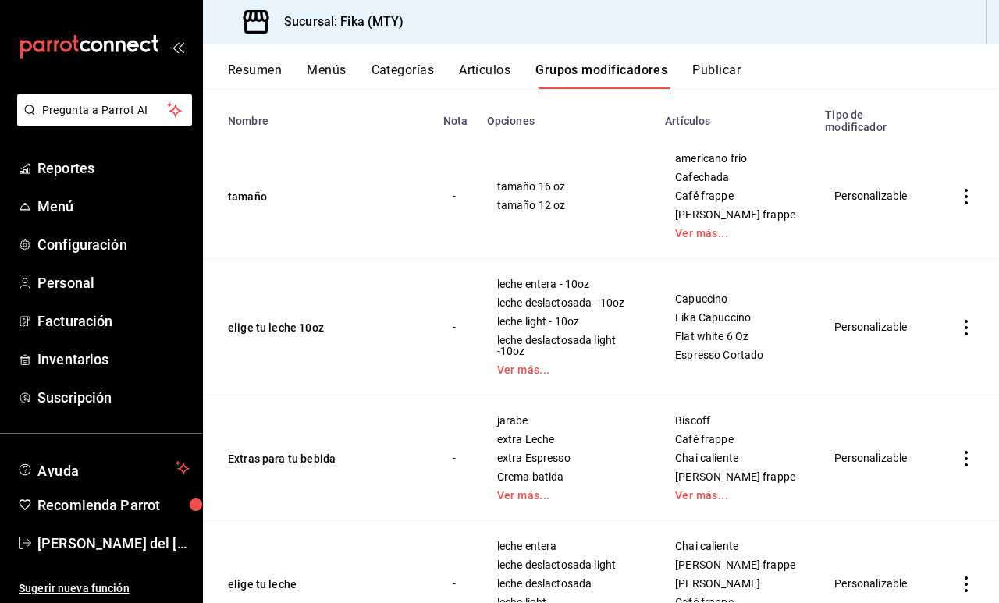
scroll to position [176, 0]
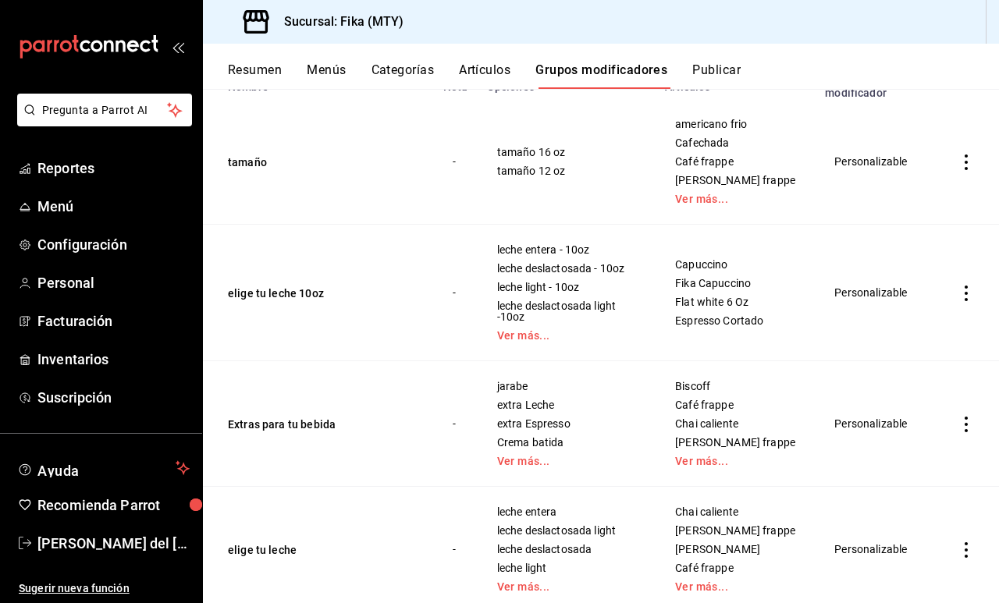
click at [968, 427] on icon "actions" at bounding box center [966, 425] width 16 height 16
click at [919, 461] on span "Editar" at bounding box center [919, 461] width 41 height 16
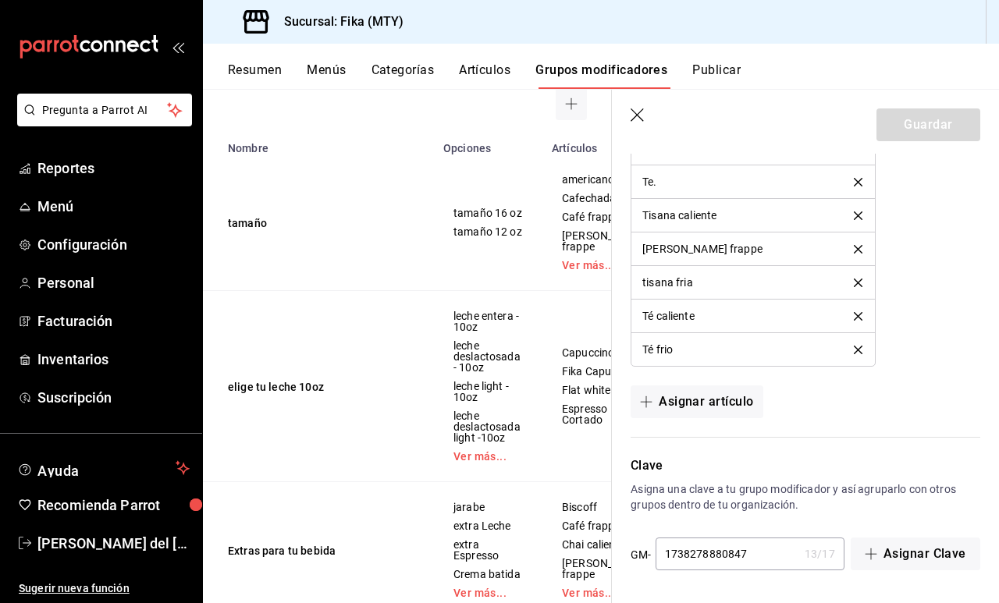
scroll to position [2701, 0]
click at [638, 107] on header "Guardar" at bounding box center [805, 122] width 387 height 64
click at [638, 115] on icon "button" at bounding box center [639, 116] width 16 height 16
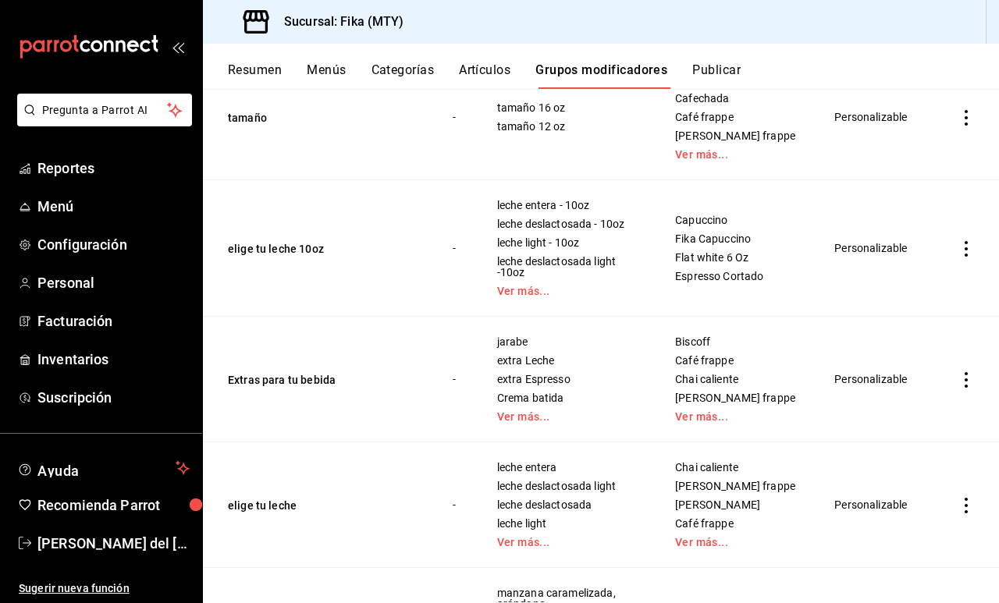
scroll to position [210, 0]
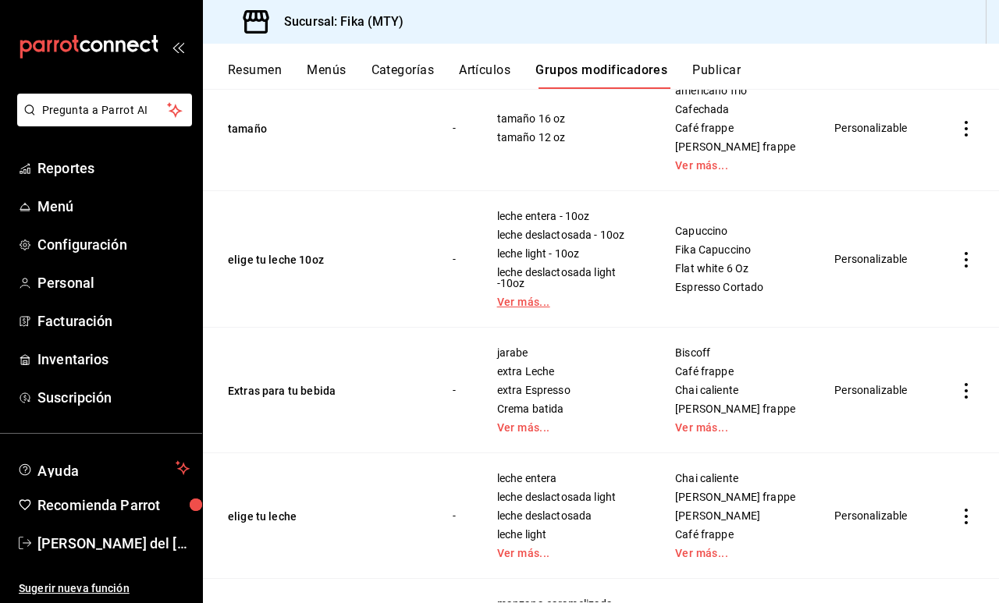
click at [527, 304] on link "Ver más..." at bounding box center [566, 302] width 139 height 11
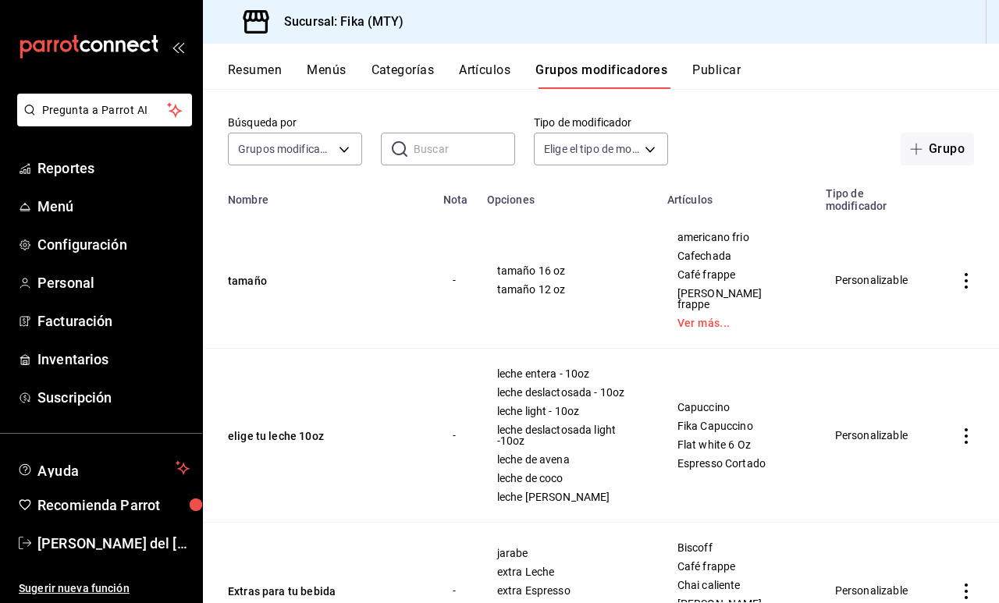
scroll to position [49, 0]
